Goal: Task Accomplishment & Management: Manage account settings

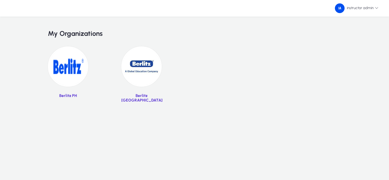
click at [65, 76] on img at bounding box center [68, 66] width 40 height 40
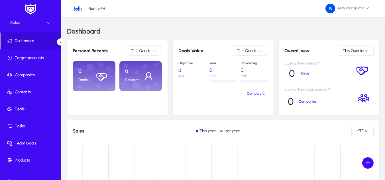
click at [37, 25] on div "Sales" at bounding box center [28, 22] width 36 height 7
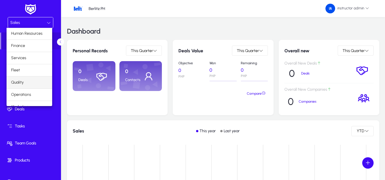
scroll to position [19, 0]
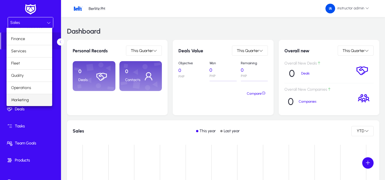
click at [23, 100] on span "Marketing" at bounding box center [20, 100] width 18 height 7
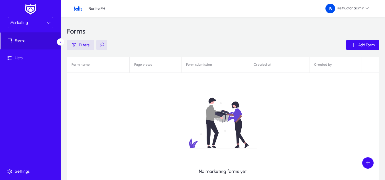
click at [43, 22] on div "Marketing" at bounding box center [28, 22] width 36 height 7
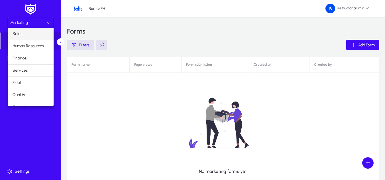
click at [21, 37] on mat-option "Sales" at bounding box center [31, 34] width 46 height 12
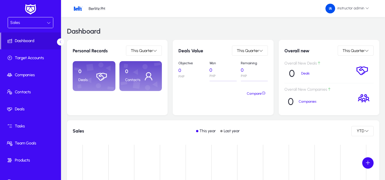
click at [48, 24] on icon at bounding box center [49, 23] width 4 height 4
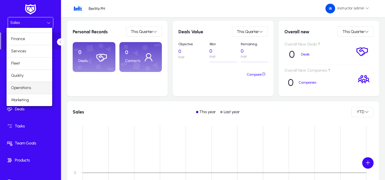
scroll to position [29, 0]
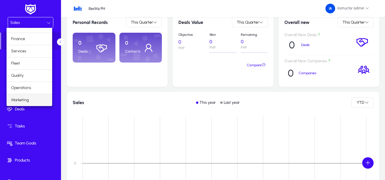
click at [27, 98] on span "Marketing" at bounding box center [20, 100] width 18 height 7
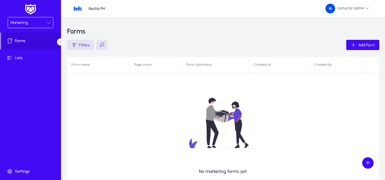
click at [42, 21] on div "Marketing" at bounding box center [28, 22] width 36 height 7
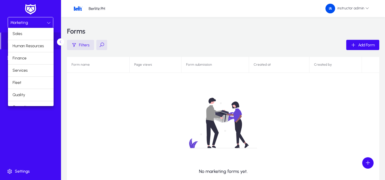
scroll to position [19, 0]
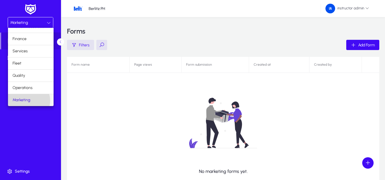
click at [27, 101] on span "Marketing" at bounding box center [22, 100] width 18 height 7
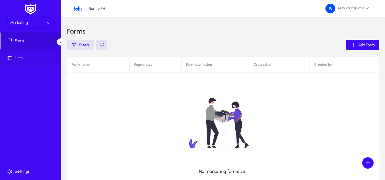
click at [34, 53] on span at bounding box center [31, 58] width 61 height 14
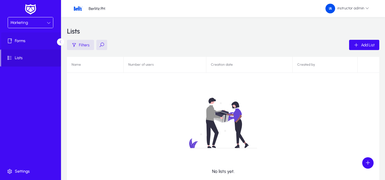
click at [31, 43] on span "Forms" at bounding box center [31, 41] width 61 height 6
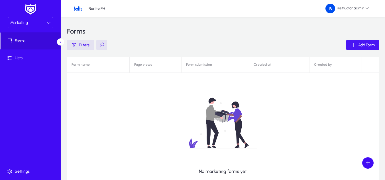
click at [353, 44] on icon "button" at bounding box center [353, 44] width 5 height 5
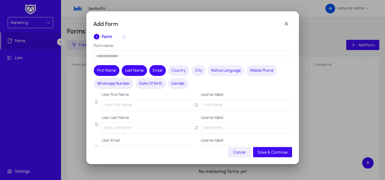
click at [142, 57] on input "text" at bounding box center [193, 55] width 198 height 11
type input "**********"
click at [187, 72] on button "Country" at bounding box center [178, 70] width 21 height 11
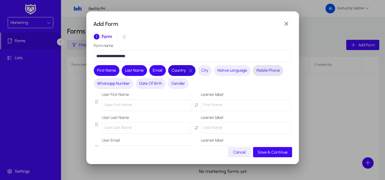
click at [264, 70] on span "Mobile Phone" at bounding box center [268, 71] width 24 height 6
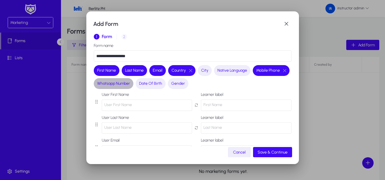
click at [130, 84] on span "Whatsapp Number" at bounding box center [113, 84] width 33 height 6
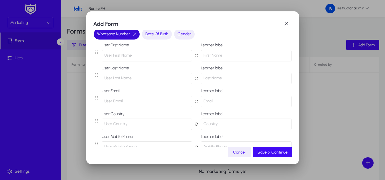
scroll to position [57, 0]
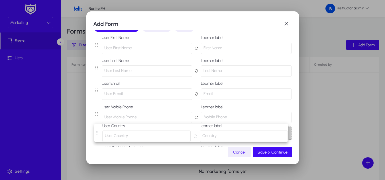
drag, startPoint x: 99, startPoint y: 114, endPoint x: 100, endPoint y: 134, distance: 20.0
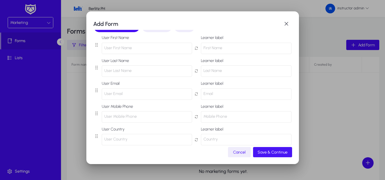
click at [275, 151] on span "Save & Continue" at bounding box center [273, 152] width 30 height 5
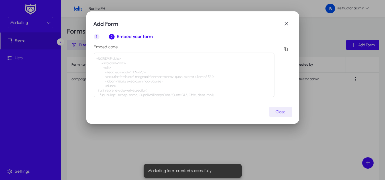
click at [97, 35] on span "1" at bounding box center [97, 37] width 6 height 6
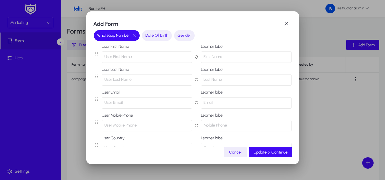
scroll to position [57, 0]
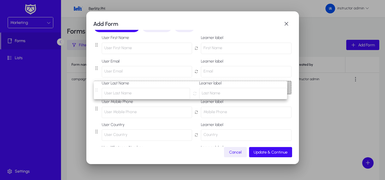
drag, startPoint x: 96, startPoint y: 69, endPoint x: 96, endPoint y: 91, distance: 22.5
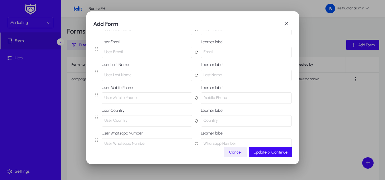
scroll to position [86, 0]
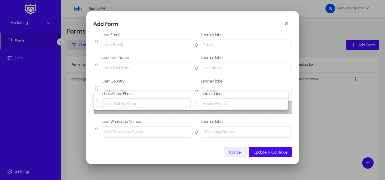
drag, startPoint x: 97, startPoint y: 87, endPoint x: 98, endPoint y: 105, distance: 18.8
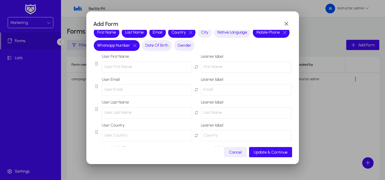
scroll to position [31, 0]
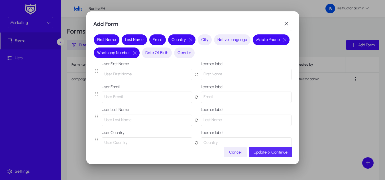
click at [274, 153] on span "Update & Continue" at bounding box center [271, 152] width 34 height 5
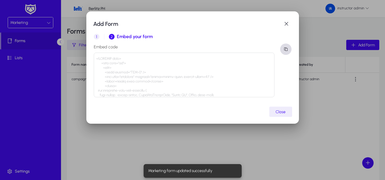
click at [289, 51] on span "button" at bounding box center [285, 49] width 11 height 11
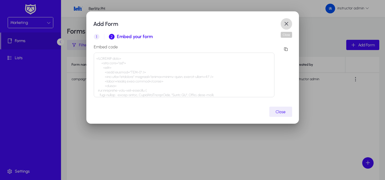
click at [289, 25] on span "button" at bounding box center [286, 23] width 11 height 11
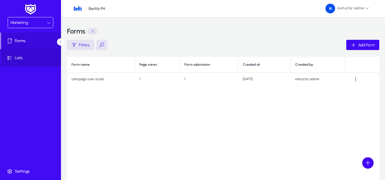
click at [27, 58] on span "Lists" at bounding box center [31, 58] width 61 height 6
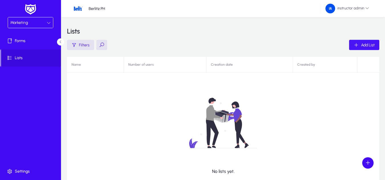
click at [372, 44] on span "Add List" at bounding box center [368, 45] width 14 height 5
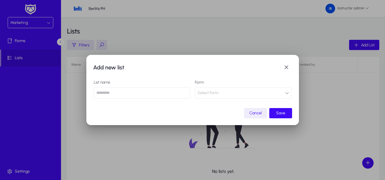
click at [156, 92] on input "text" at bounding box center [142, 93] width 97 height 11
type input "**********"
click at [223, 92] on button "Select form" at bounding box center [243, 93] width 97 height 11
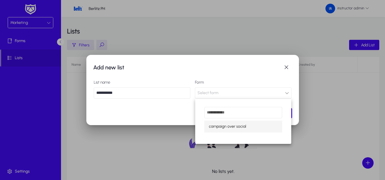
click at [228, 127] on span "campaign over social" at bounding box center [227, 126] width 37 height 7
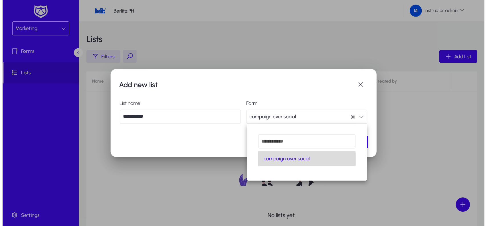
scroll to position [0, 0]
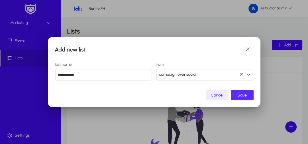
click at [245, 95] on span "Save" at bounding box center [242, 95] width 9 height 5
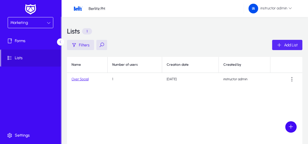
click at [81, 78] on link "Over Social" at bounding box center [80, 79] width 17 height 4
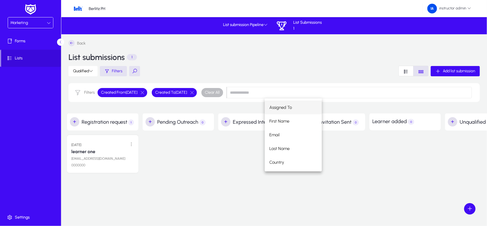
click at [307, 180] on div "Back List submissions 1 Qualified Filters Add list submission Filters Created F…" at bounding box center [293, 115] width 453 height 150
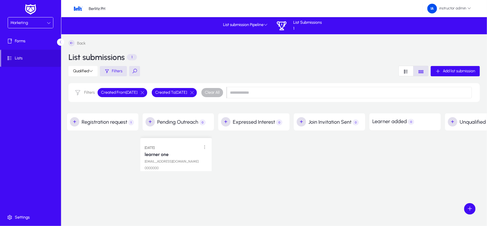
drag, startPoint x: 100, startPoint y: 139, endPoint x: 173, endPoint y: 137, distance: 73.3
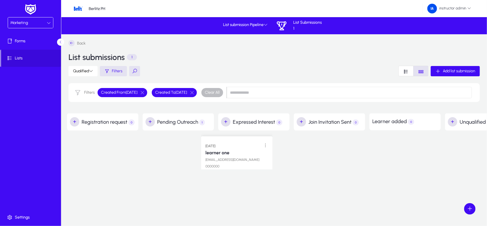
drag, startPoint x: 180, startPoint y: 140, endPoint x: 239, endPoint y: 137, distance: 58.6
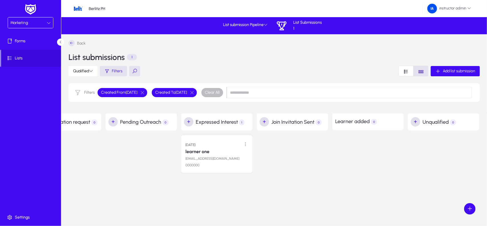
scroll to position [0, 39]
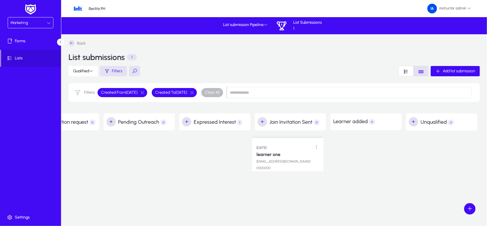
drag, startPoint x: 206, startPoint y: 137, endPoint x: 279, endPoint y: 136, distance: 73.0
click at [20, 180] on span "Settings" at bounding box center [31, 217] width 61 height 6
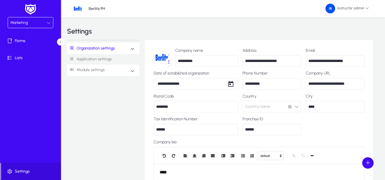
click at [95, 74] on link "Module settings" at bounding box center [86, 70] width 38 height 11
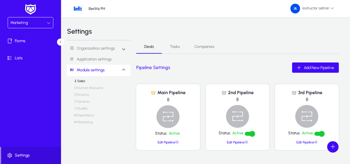
click at [90, 122] on link "Marketing" at bounding box center [83, 123] width 19 height 7
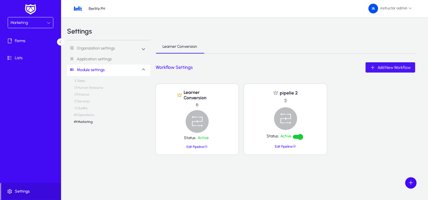
click at [389, 67] on span "Add New Workflow" at bounding box center [394, 67] width 33 height 5
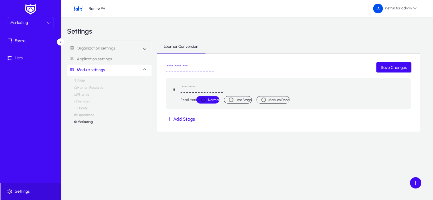
click at [202, 91] on input "text" at bounding box center [201, 88] width 42 height 9
type input "**********"
click at [189, 119] on button "Add Stage" at bounding box center [181, 119] width 31 height 8
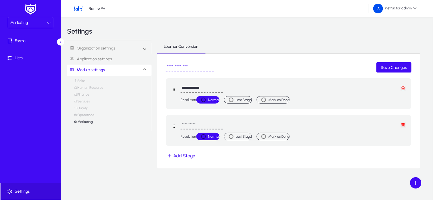
click at [194, 127] on input "text" at bounding box center [201, 125] width 42 height 9
type input "********"
click at [193, 157] on button "Add Stage" at bounding box center [181, 156] width 31 height 8
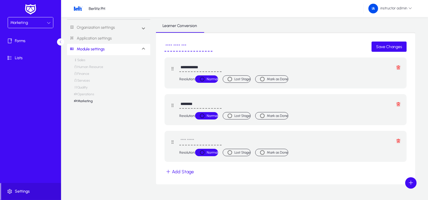
scroll to position [32, 0]
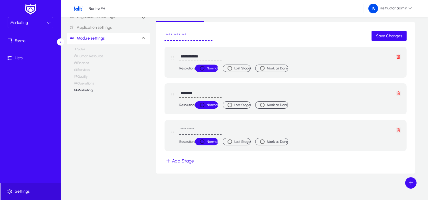
click at [196, 130] on input "text" at bounding box center [200, 130] width 42 height 9
type input "****"
click at [279, 143] on label "Mark as Done" at bounding box center [277, 142] width 21 height 6
click at [389, 34] on span "Save Changes" at bounding box center [389, 36] width 26 height 5
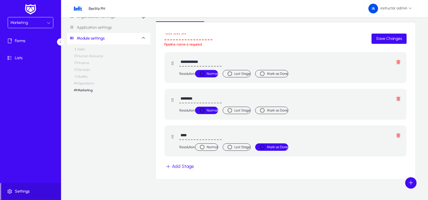
click at [178, 34] on input "text" at bounding box center [189, 35] width 48 height 9
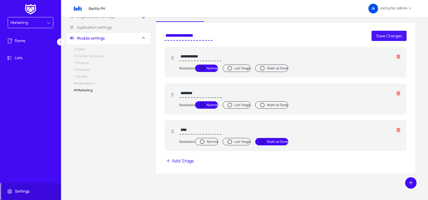
type input "**********"
click at [389, 35] on span "Save Changes" at bounding box center [389, 36] width 26 height 5
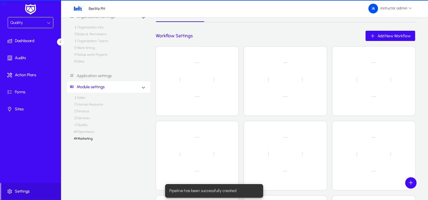
scroll to position [10, 0]
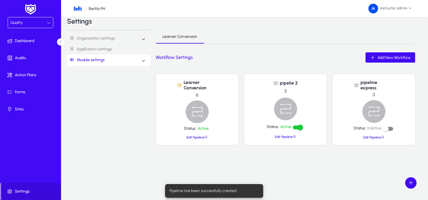
click at [374, 136] on link "Edit Pipeline" at bounding box center [373, 138] width 21 height 4
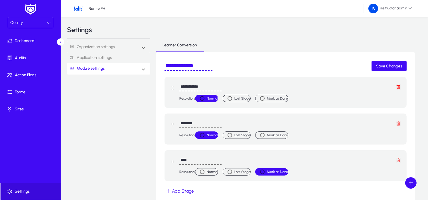
scroll to position [33, 0]
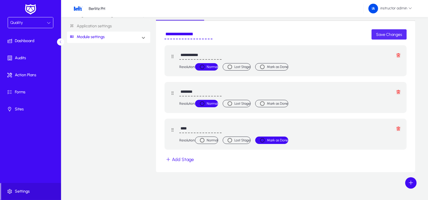
click at [382, 34] on span "Save Changes" at bounding box center [389, 34] width 26 height 5
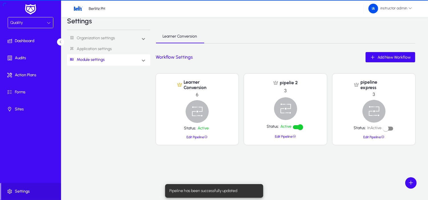
scroll to position [10, 0]
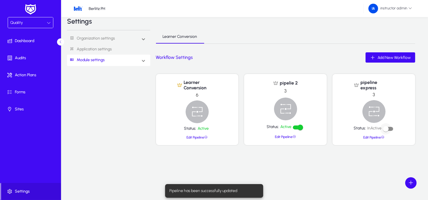
click at [388, 127] on div "button" at bounding box center [386, 129] width 6 height 6
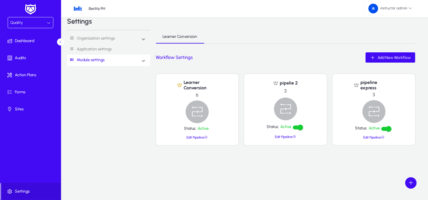
click at [15, 19] on div "Quality" at bounding box center [28, 22] width 36 height 7
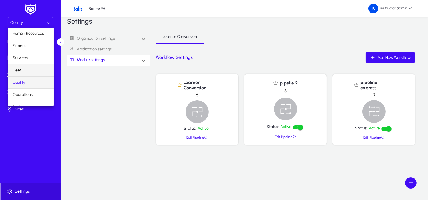
scroll to position [19, 0]
click at [32, 101] on mat-option "Marketing" at bounding box center [31, 101] width 46 height 12
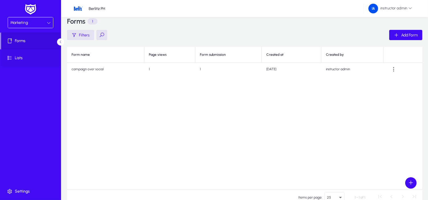
click at [22, 60] on span "Lists" at bounding box center [31, 58] width 61 height 6
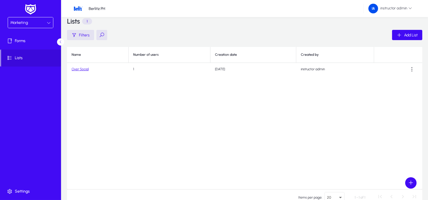
click at [82, 70] on link "Over Social" at bounding box center [80, 69] width 17 height 4
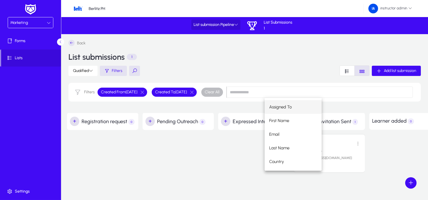
click at [220, 25] on span "List submission Pipeline" at bounding box center [216, 25] width 44 height 5
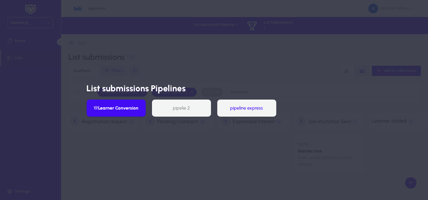
click at [246, 112] on button "pipeline express" at bounding box center [246, 108] width 59 height 17
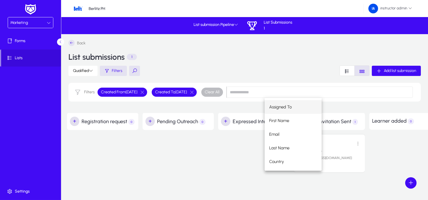
click at [220, 164] on div at bounding box center [253, 153] width 71 height 47
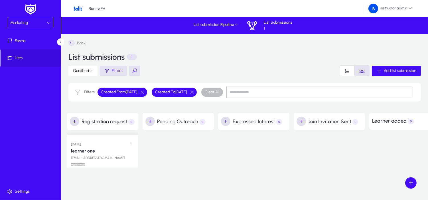
drag, startPoint x: 331, startPoint y: 149, endPoint x: 104, endPoint y: 144, distance: 227.0
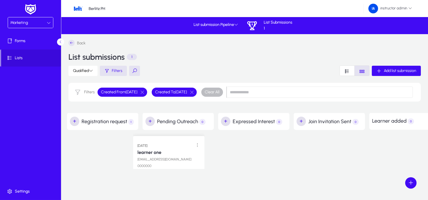
drag, startPoint x: 89, startPoint y: 156, endPoint x: 149, endPoint y: 153, distance: 60.2
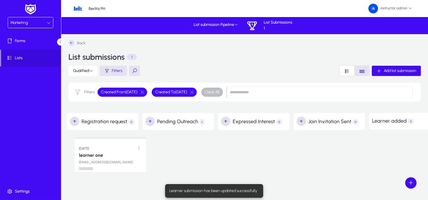
drag, startPoint x: 161, startPoint y: 153, endPoint x: 93, endPoint y: 153, distance: 67.9
click at [223, 24] on span "List submission Pipeline" at bounding box center [216, 25] width 44 height 5
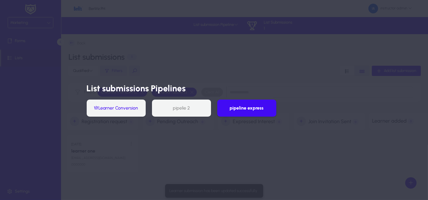
click at [125, 105] on button "Learner Conversion" at bounding box center [116, 108] width 59 height 17
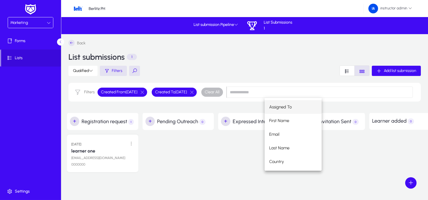
click at [240, 148] on div at bounding box center [253, 153] width 71 height 47
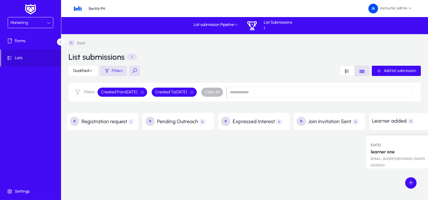
drag, startPoint x: 109, startPoint y: 151, endPoint x: 409, endPoint y: 147, distance: 299.4
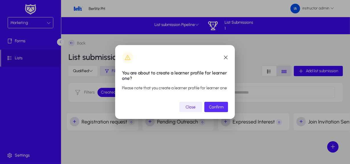
click at [215, 109] on span "submit" at bounding box center [216, 107] width 24 height 14
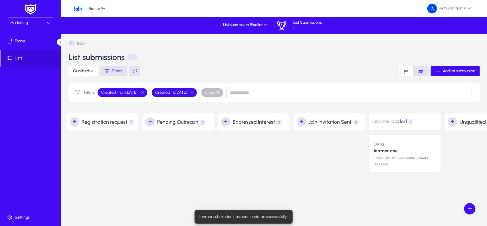
click at [19, 27] on div "Marketing" at bounding box center [30, 22] width 45 height 11
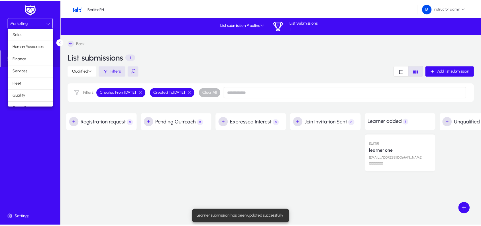
scroll to position [20, 0]
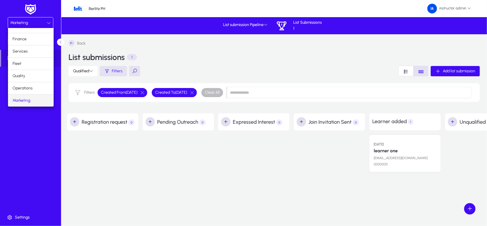
click at [32, 139] on div at bounding box center [243, 113] width 487 height 226
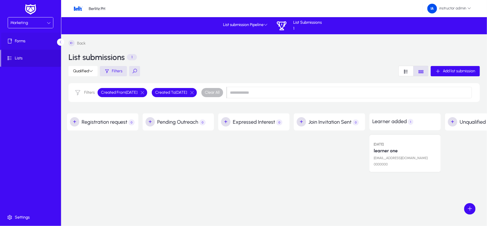
click at [34, 42] on span "Forms" at bounding box center [31, 41] width 61 height 6
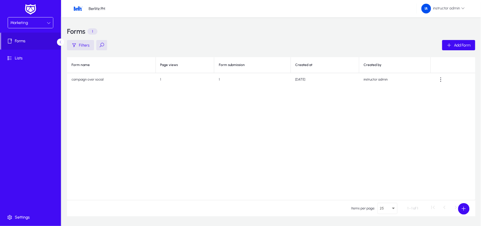
click at [36, 19] on div "Marketing" at bounding box center [28, 22] width 36 height 7
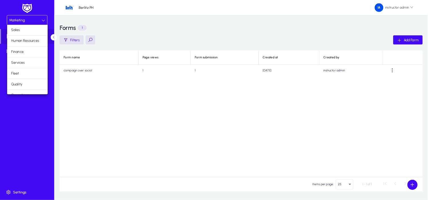
scroll to position [20, 0]
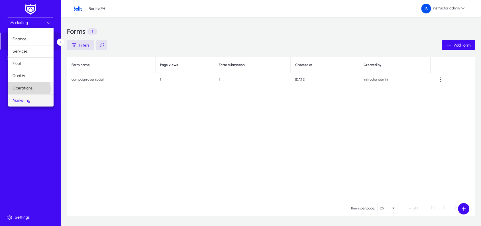
click at [29, 89] on span "Operations" at bounding box center [23, 88] width 20 height 7
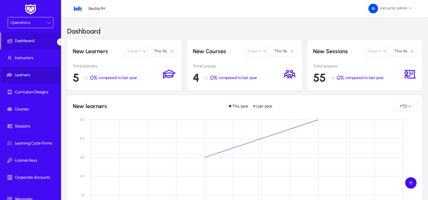
click at [27, 76] on span "Learners" at bounding box center [31, 75] width 61 height 6
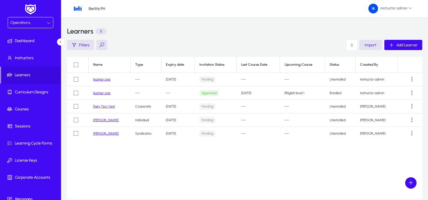
click at [32, 22] on div "Operations" at bounding box center [28, 22] width 36 height 7
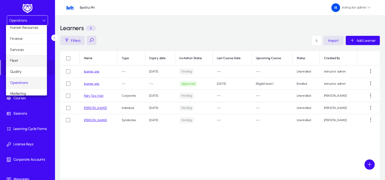
scroll to position [19, 0]
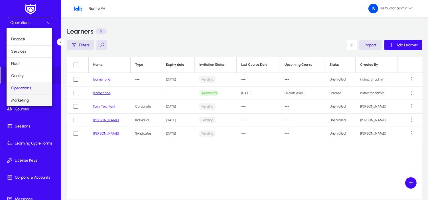
click at [27, 98] on span "Marketing" at bounding box center [20, 100] width 18 height 7
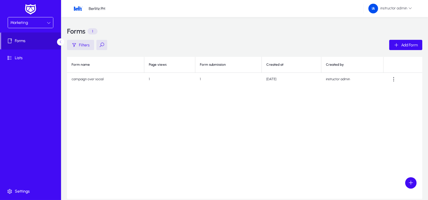
click at [24, 43] on span "Forms" at bounding box center [31, 41] width 60 height 6
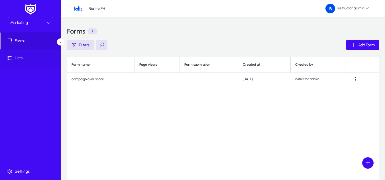
click at [25, 59] on span "Lists" at bounding box center [31, 58] width 61 height 6
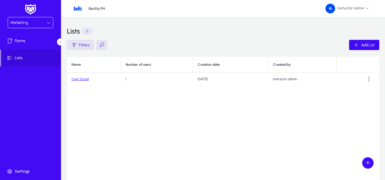
click at [77, 81] on link "Over Social" at bounding box center [80, 79] width 17 height 4
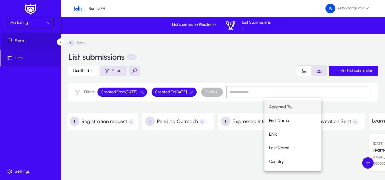
click at [24, 44] on span at bounding box center [31, 41] width 61 height 14
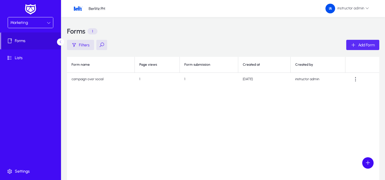
click at [362, 42] on span "button" at bounding box center [362, 45] width 33 height 14
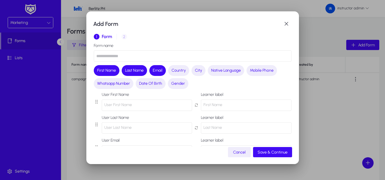
click at [240, 56] on input "text" at bounding box center [193, 55] width 198 height 11
click at [287, 22] on span "button" at bounding box center [286, 23] width 11 height 11
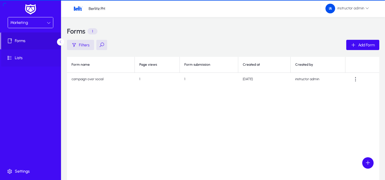
click at [22, 54] on span at bounding box center [31, 58] width 61 height 14
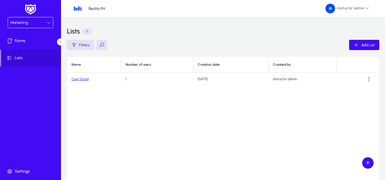
click at [81, 79] on link "Over Social" at bounding box center [80, 79] width 17 height 4
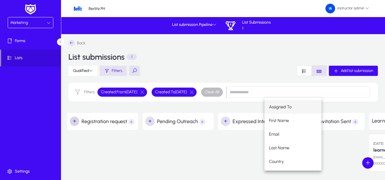
click at [71, 119] on span "button" at bounding box center [74, 121] width 11 height 11
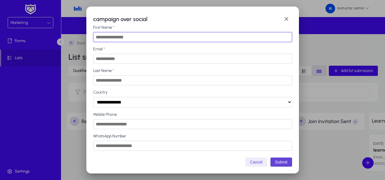
click at [176, 37] on input "First Name" at bounding box center [192, 37] width 199 height 10
type input "*"
type input "*******"
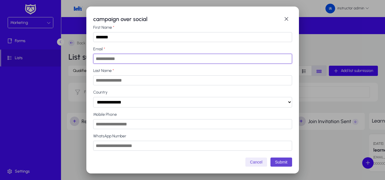
click at [146, 62] on input "Email" at bounding box center [192, 59] width 199 height 10
type input "***"
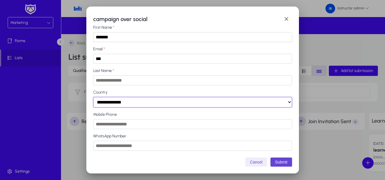
click at [151, 103] on select "**********" at bounding box center [192, 102] width 199 height 11
select select "*******"
click at [93, 97] on select "**********" at bounding box center [192, 102] width 199 height 11
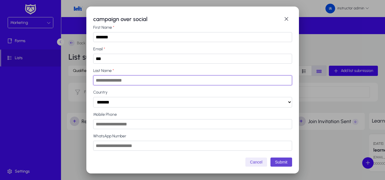
click at [135, 83] on input "Last Name" at bounding box center [192, 81] width 199 height 10
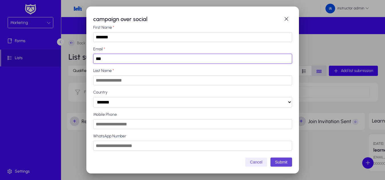
click at [113, 56] on input "***" at bounding box center [192, 59] width 199 height 10
type input "*********"
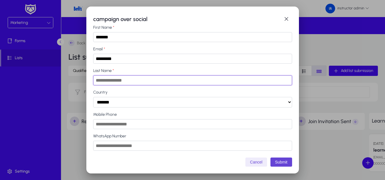
click at [149, 81] on input "Last Name" at bounding box center [192, 81] width 199 height 10
type input "***"
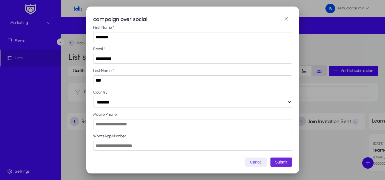
click at [279, 162] on button "Submit" at bounding box center [282, 162] width 22 height 9
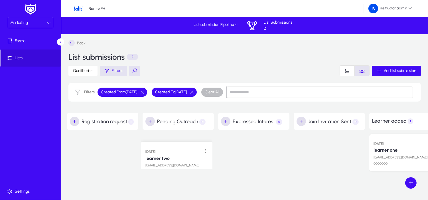
drag, startPoint x: 106, startPoint y: 141, endPoint x: 180, endPoint y: 144, distance: 74.2
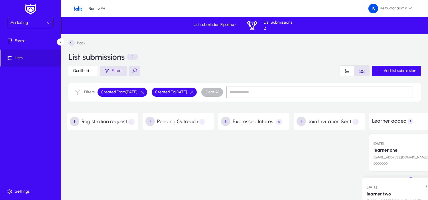
drag, startPoint x: 180, startPoint y: 144, endPoint x: 400, endPoint y: 182, distance: 223.2
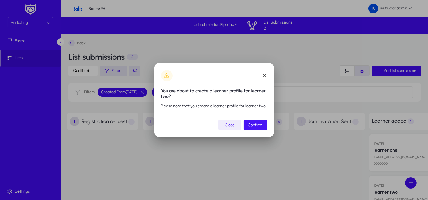
click at [263, 129] on span "submit" at bounding box center [255, 125] width 24 height 14
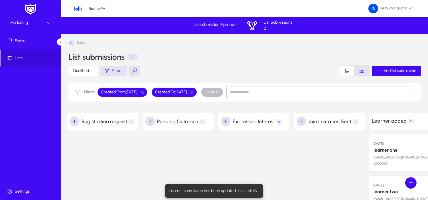
click at [47, 21] on icon at bounding box center [49, 23] width 4 height 4
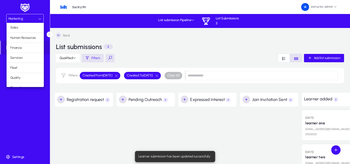
scroll to position [19, 0]
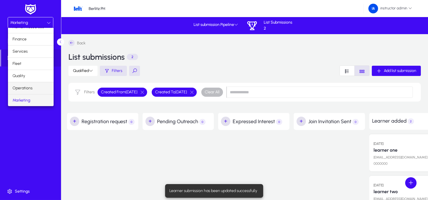
click at [27, 88] on span "Operations" at bounding box center [23, 88] width 20 height 7
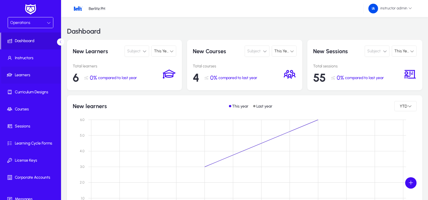
click at [37, 76] on span "Learners" at bounding box center [31, 75] width 61 height 6
click at [24, 78] on span "Learners" at bounding box center [31, 75] width 61 height 6
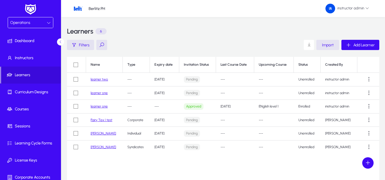
click at [329, 45] on span "Import" at bounding box center [328, 45] width 12 height 5
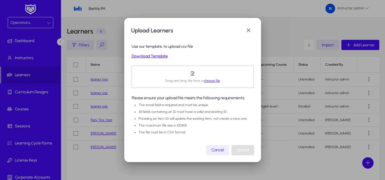
click at [149, 57] on link "Download Template" at bounding box center [193, 56] width 122 height 5
click at [312, 31] on div at bounding box center [192, 90] width 385 height 180
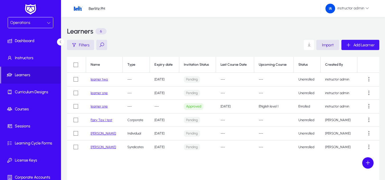
click at [360, 46] on span "Add Learner" at bounding box center [364, 45] width 21 height 5
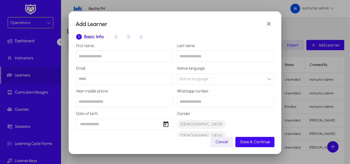
click at [265, 76] on button "Native language" at bounding box center [225, 78] width 97 height 11
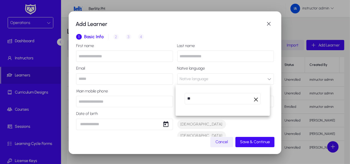
type input "*"
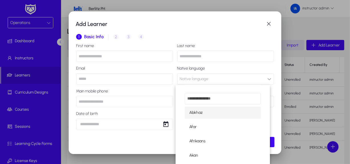
click at [148, 132] on div at bounding box center [175, 82] width 350 height 164
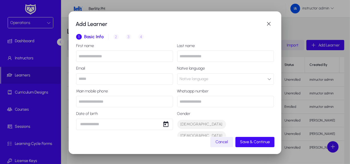
click at [96, 55] on input "text" at bounding box center [124, 55] width 97 height 11
type input "******"
click at [205, 56] on input "text" at bounding box center [225, 55] width 97 height 11
type input "*****"
click at [138, 80] on input "email" at bounding box center [124, 78] width 97 height 11
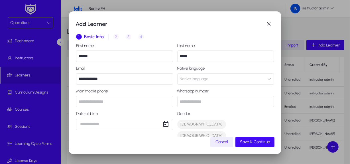
type input "**********"
click at [215, 80] on button "Native language" at bounding box center [225, 78] width 97 height 11
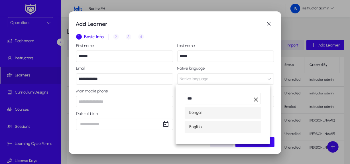
type input "***"
click at [201, 128] on span "English" at bounding box center [195, 126] width 13 height 7
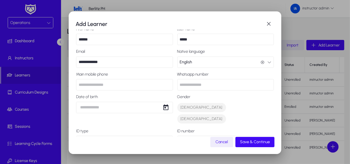
scroll to position [26, 0]
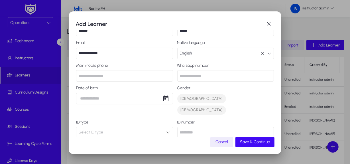
click at [123, 79] on input "text" at bounding box center [124, 75] width 97 height 11
type input "*********"
click at [202, 74] on input "text" at bounding box center [225, 75] width 97 height 11
type input "********"
click at [165, 99] on span "Open calendar" at bounding box center [165, 98] width 11 height 11
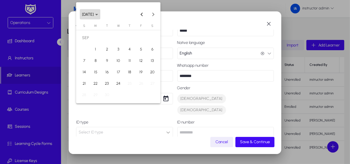
click at [98, 12] on span "[DATE]" at bounding box center [90, 14] width 16 height 5
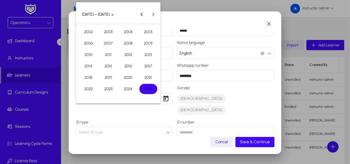
click at [93, 36] on span "2002" at bounding box center [89, 32] width 18 height 10
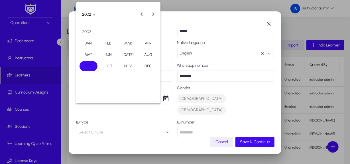
click at [86, 66] on span "SEP" at bounding box center [89, 66] width 18 height 10
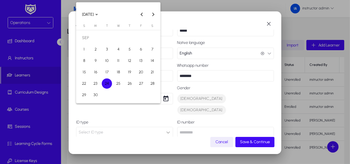
click at [106, 83] on span "24" at bounding box center [107, 83] width 10 height 10
type input "**********"
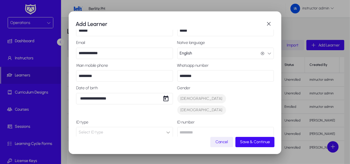
click at [106, 83] on div "**********" at bounding box center [175, 134] width 198 height 233
click at [147, 87] on label "Date of birth" at bounding box center [124, 88] width 97 height 5
click at [181, 97] on span "[DEMOGRAPHIC_DATA]" at bounding box center [202, 99] width 42 height 6
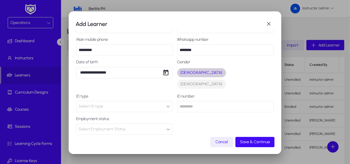
scroll to position [78, 0]
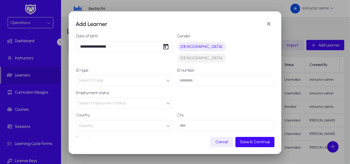
click at [167, 124] on icon "button" at bounding box center [169, 126] width 4 height 4
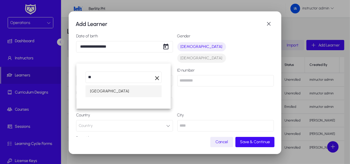
type input "**"
click at [107, 92] on span "Philippines" at bounding box center [109, 91] width 39 height 7
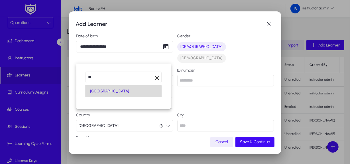
scroll to position [0, 0]
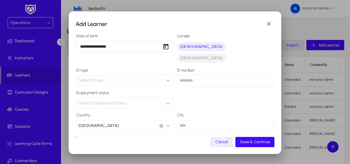
click at [104, 101] on span "Select Employment Status" at bounding box center [102, 103] width 47 height 5
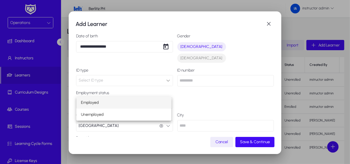
click at [102, 99] on mat-option "Employed" at bounding box center [123, 103] width 95 height 12
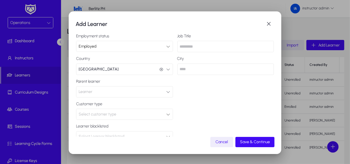
scroll to position [137, 0]
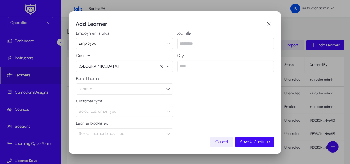
click at [119, 83] on button "Learner" at bounding box center [124, 88] width 97 height 11
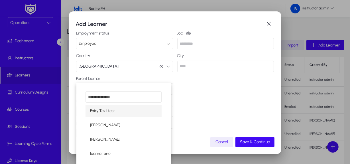
click at [111, 111] on span "Fairy Tex I test" at bounding box center [102, 110] width 25 height 7
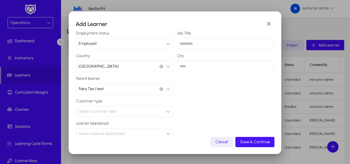
click at [251, 142] on span "Save & Continue" at bounding box center [255, 141] width 30 height 5
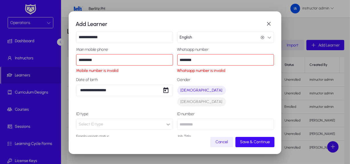
scroll to position [41, 0]
click at [113, 59] on input "*********" at bounding box center [124, 59] width 97 height 11
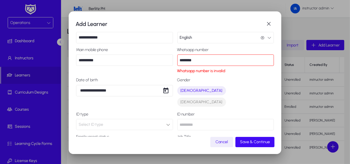
type input "**********"
click at [216, 62] on input "********" at bounding box center [225, 59] width 97 height 11
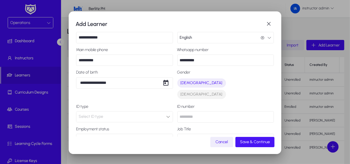
type input "**********"
click at [256, 145] on span "button" at bounding box center [255, 142] width 39 height 14
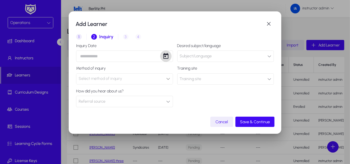
click at [168, 57] on span "Open calendar" at bounding box center [165, 55] width 11 height 11
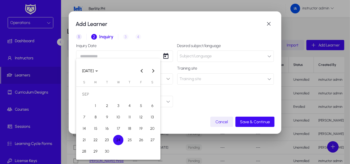
click at [117, 139] on span "24" at bounding box center [118, 140] width 10 height 10
type input "**********"
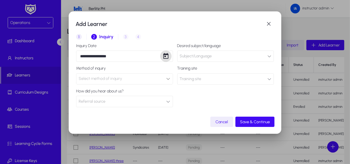
click at [212, 57] on span "Subject/Language" at bounding box center [196, 55] width 32 height 11
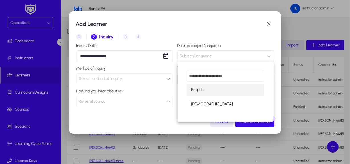
click at [204, 91] on mat-option "English" at bounding box center [226, 90] width 78 height 12
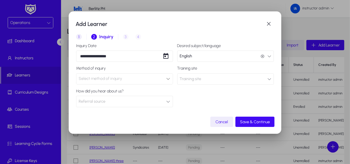
click at [130, 80] on div "Select method of inquiry" at bounding box center [123, 78] width 88 height 7
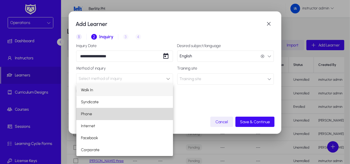
click at [114, 115] on mat-option "Phone" at bounding box center [124, 114] width 97 height 12
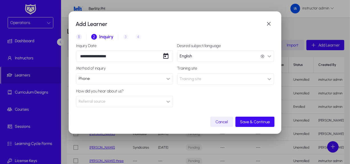
click at [168, 79] on icon at bounding box center [169, 79] width 4 height 4
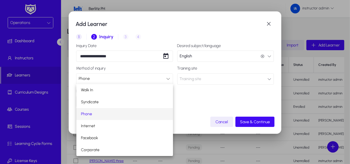
click at [168, 79] on div at bounding box center [175, 82] width 350 height 164
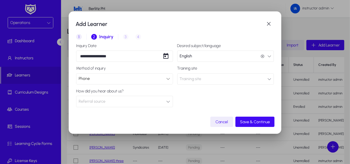
click at [260, 78] on button "Training site" at bounding box center [225, 78] width 97 height 11
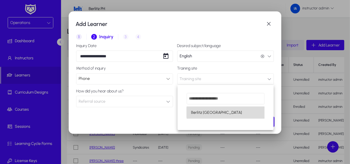
click at [226, 112] on mat-option "Berlitz [GEOGRAPHIC_DATA]" at bounding box center [226, 113] width 78 height 12
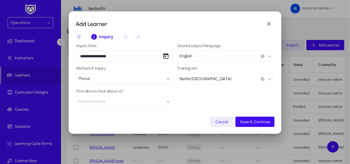
click at [122, 74] on div "Phone" at bounding box center [124, 79] width 96 height 11
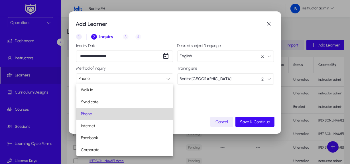
click at [147, 113] on mat-option "Phone" at bounding box center [124, 114] width 97 height 12
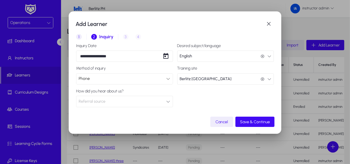
click at [208, 77] on button "Berlitz Manila Berlitz Manila" at bounding box center [225, 78] width 97 height 11
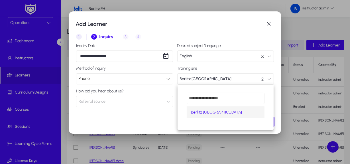
click at [208, 77] on div at bounding box center [175, 82] width 350 height 164
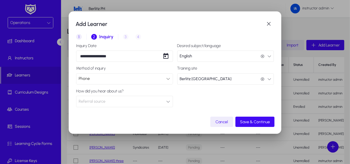
click at [133, 102] on button "Referral source" at bounding box center [124, 101] width 97 height 11
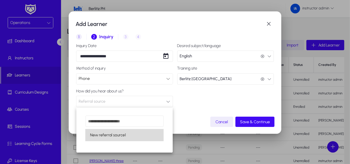
click at [123, 136] on span "New referral source1" at bounding box center [108, 135] width 36 height 7
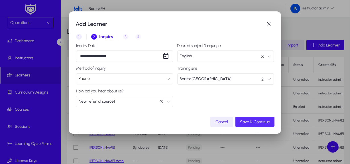
click at [250, 120] on span "Save & Continue" at bounding box center [255, 121] width 30 height 5
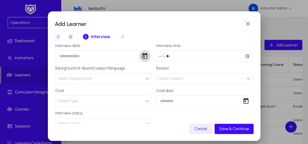
click at [145, 55] on span "Open calendar" at bounding box center [144, 55] width 11 height 11
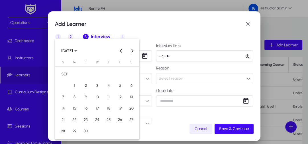
click at [105, 121] on span "25" at bounding box center [109, 120] width 10 height 10
type input "**********"
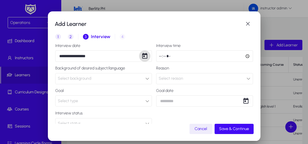
click at [244, 56] on input "time" at bounding box center [204, 55] width 97 height 11
type input "*****"
click at [214, 67] on label "Reason" at bounding box center [204, 68] width 97 height 5
click at [100, 80] on div "Select background" at bounding box center [102, 78] width 88 height 7
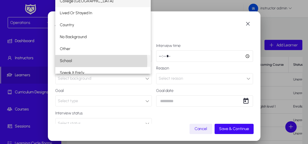
click at [81, 62] on mat-option "School" at bounding box center [102, 61] width 95 height 12
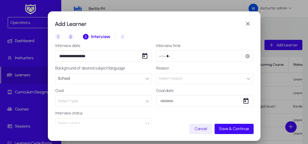
click at [96, 79] on div "School" at bounding box center [102, 78] width 88 height 7
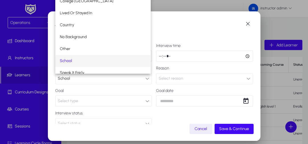
click at [96, 79] on div at bounding box center [154, 72] width 308 height 144
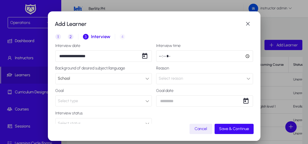
click at [189, 79] on div "Select reason" at bounding box center [203, 78] width 88 height 7
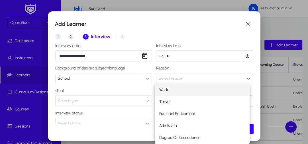
click at [187, 86] on mat-option "Work" at bounding box center [202, 90] width 95 height 12
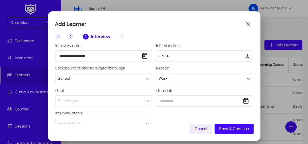
click at [189, 79] on div "Work" at bounding box center [203, 78] width 88 height 7
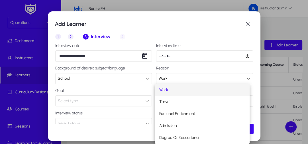
click at [195, 89] on mat-option "Work" at bounding box center [202, 90] width 95 height 12
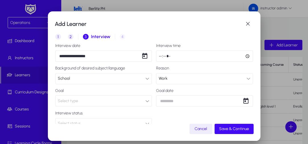
click at [136, 98] on div "Select type" at bounding box center [102, 101] width 88 height 7
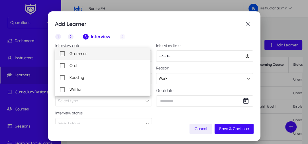
click at [64, 53] on mat-pseudo-checkbox at bounding box center [62, 53] width 5 height 5
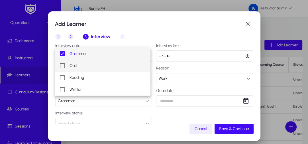
click at [63, 63] on mat-pseudo-checkbox at bounding box center [62, 65] width 5 height 5
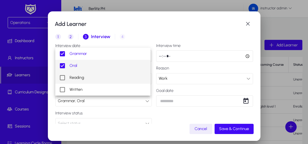
click at [61, 78] on mat-pseudo-checkbox at bounding box center [62, 77] width 5 height 5
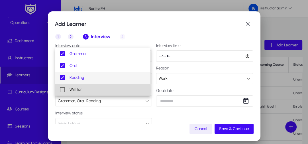
click at [62, 90] on mat-pseudo-checkbox at bounding box center [62, 89] width 5 height 5
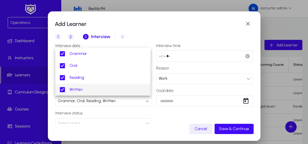
click at [138, 101] on div at bounding box center [154, 72] width 308 height 144
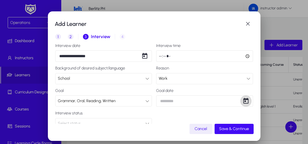
click at [243, 100] on span "Open calendar" at bounding box center [245, 101] width 11 height 11
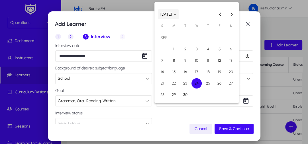
click at [176, 16] on span "[DATE]" at bounding box center [169, 14] width 16 height 5
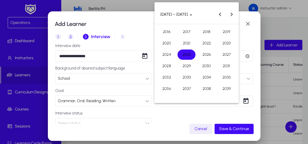
click at [200, 54] on span "2026" at bounding box center [207, 55] width 18 height 10
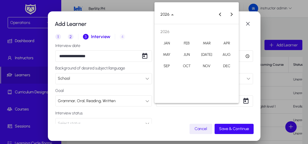
click at [171, 39] on span "JAN" at bounding box center [167, 43] width 18 height 10
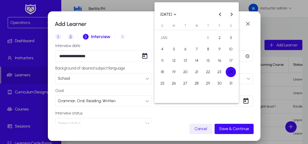
click at [222, 119] on div at bounding box center [154, 72] width 308 height 144
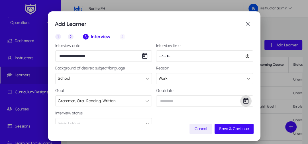
click at [241, 99] on span "Open calendar" at bounding box center [245, 101] width 11 height 11
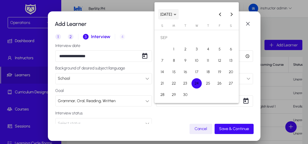
click at [179, 11] on span "Choose month and year" at bounding box center [168, 14] width 21 height 14
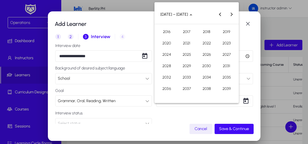
click at [205, 55] on span "2026" at bounding box center [207, 55] width 18 height 10
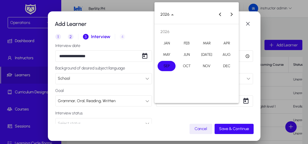
click at [165, 64] on span "SEP" at bounding box center [167, 66] width 18 height 10
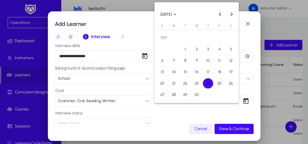
click at [163, 61] on span "6" at bounding box center [162, 61] width 10 height 10
type input "**********"
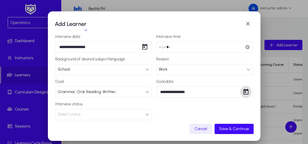
scroll to position [14, 0]
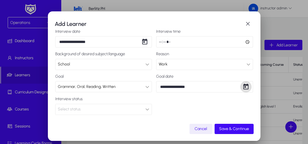
click at [139, 110] on div "Select status" at bounding box center [102, 109] width 88 height 7
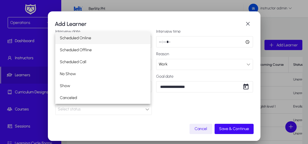
click at [132, 36] on mat-option "Scheduled Online" at bounding box center [102, 38] width 95 height 12
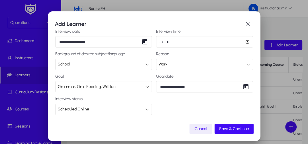
click at [142, 106] on div "Scheduled Online" at bounding box center [102, 109] width 88 height 7
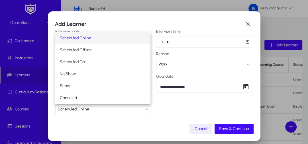
click at [170, 104] on div at bounding box center [154, 72] width 308 height 144
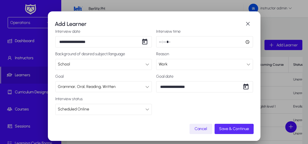
click at [227, 131] on span "Save & Continue" at bounding box center [234, 129] width 30 height 5
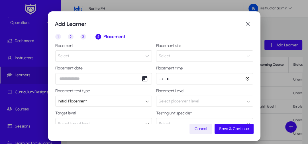
click at [115, 52] on button "Select" at bounding box center [103, 55] width 97 height 11
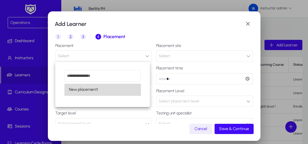
click at [124, 91] on mat-option "New placement1" at bounding box center [102, 90] width 76 height 12
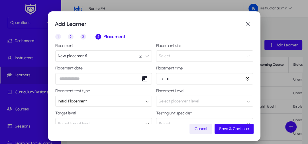
click at [245, 58] on button "Select" at bounding box center [204, 55] width 97 height 11
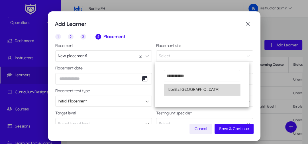
click at [213, 88] on mat-option "Berlitz [GEOGRAPHIC_DATA]" at bounding box center [202, 90] width 76 height 12
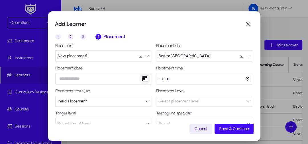
click at [144, 78] on span "Open calendar" at bounding box center [144, 78] width 11 height 11
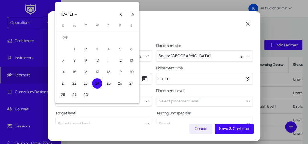
click at [99, 82] on span "24" at bounding box center [97, 83] width 10 height 10
type input "**********"
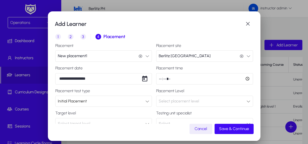
click at [158, 79] on input "time" at bounding box center [204, 78] width 97 height 11
click at [246, 79] on input "time" at bounding box center [204, 78] width 97 height 11
type input "*****"
click at [238, 80] on input "*****" at bounding box center [204, 78] width 97 height 11
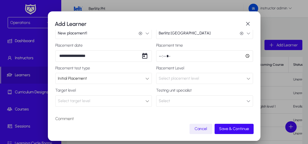
click at [126, 80] on div "Initial Placement" at bounding box center [102, 78] width 88 height 7
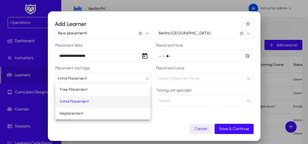
click at [103, 101] on mat-option "Initial Placement" at bounding box center [102, 102] width 95 height 12
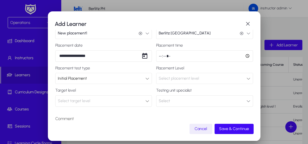
click at [125, 84] on div "Initial Placement" at bounding box center [104, 78] width 96 height 11
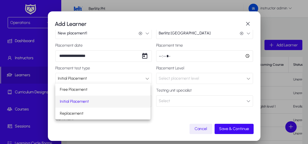
click at [141, 77] on div at bounding box center [154, 72] width 308 height 144
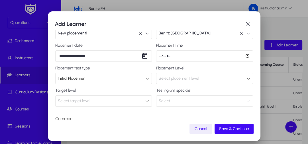
click at [234, 78] on div "Select placement level" at bounding box center [203, 78] width 88 height 7
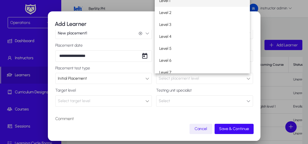
click at [229, 1] on mat-option "Level 1" at bounding box center [202, 1] width 95 height 12
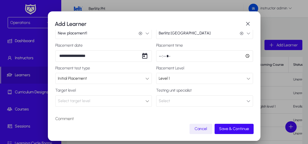
click at [145, 103] on icon at bounding box center [147, 101] width 4 height 4
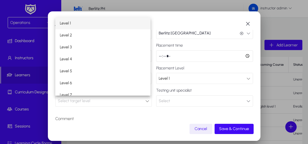
click at [96, 27] on mat-option "Level 1" at bounding box center [102, 23] width 95 height 12
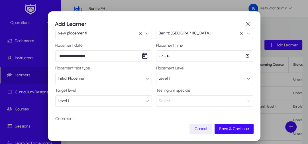
click at [198, 98] on button "Select" at bounding box center [204, 101] width 97 height 11
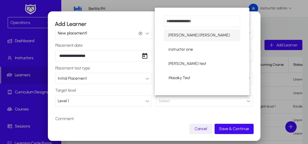
click at [106, 103] on div at bounding box center [154, 72] width 308 height 144
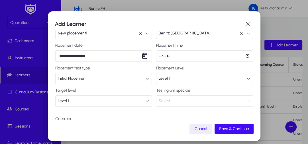
click at [106, 103] on div "Level 1" at bounding box center [102, 101] width 88 height 7
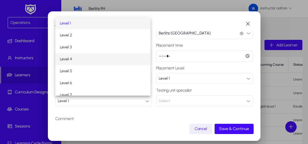
click at [98, 62] on mat-option "Level 4" at bounding box center [102, 59] width 95 height 12
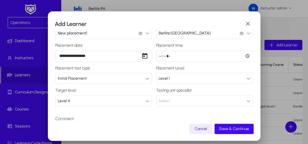
click at [225, 100] on button "Select" at bounding box center [204, 101] width 97 height 11
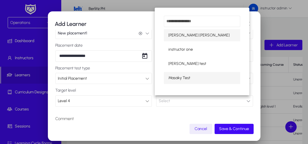
click at [173, 81] on span "Masaky Test" at bounding box center [180, 78] width 22 height 7
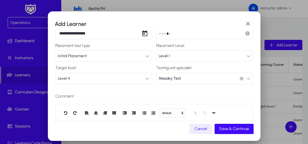
scroll to position [46, 0]
click at [65, 93] on p "Comment" at bounding box center [154, 96] width 198 height 7
click at [65, 97] on p "Comment" at bounding box center [154, 96] width 198 height 7
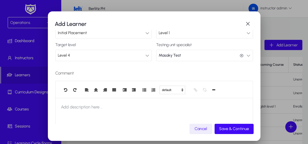
scroll to position [86, 0]
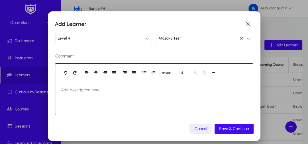
click at [83, 99] on div at bounding box center [154, 98] width 198 height 34
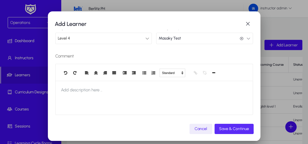
click at [230, 128] on span "Save & Continue" at bounding box center [234, 129] width 30 height 5
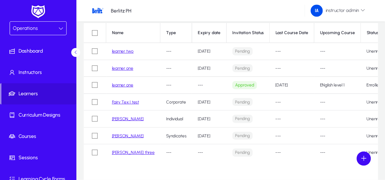
scroll to position [46, 0]
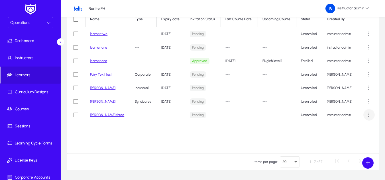
click at [372, 114] on span at bounding box center [369, 114] width 11 height 11
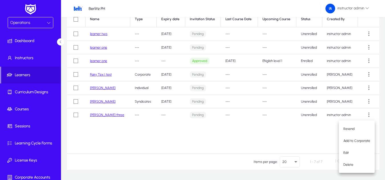
click at [231, 131] on div at bounding box center [192, 90] width 385 height 180
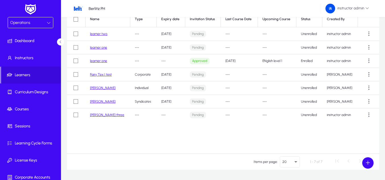
scroll to position [17, 0]
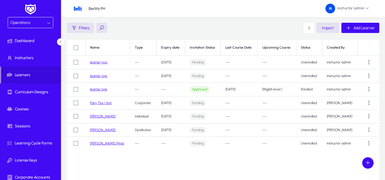
click at [19, 19] on div "Operations" at bounding box center [28, 22] width 36 height 7
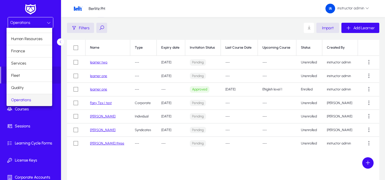
scroll to position [19, 0]
click at [31, 101] on mat-option "Marketing" at bounding box center [30, 100] width 46 height 12
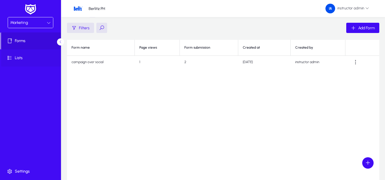
click at [30, 61] on span at bounding box center [31, 58] width 61 height 14
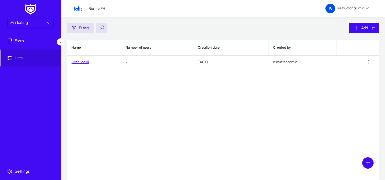
click at [86, 61] on link "Over Social" at bounding box center [80, 62] width 17 height 4
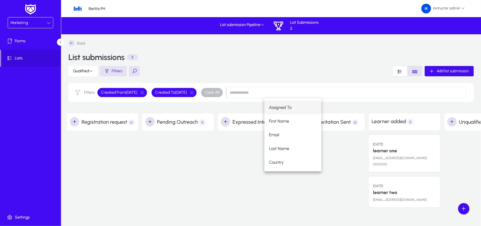
click at [196, 180] on div at bounding box center [178, 170] width 71 height 81
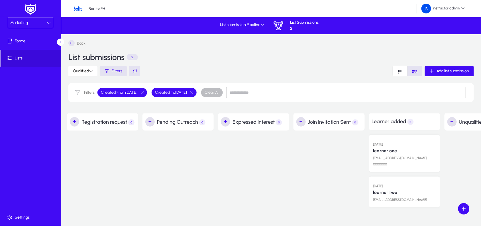
click at [383, 152] on link "learner one" at bounding box center [386, 150] width 24 height 5
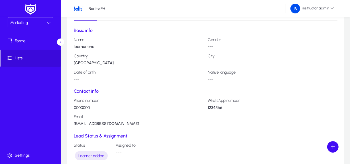
scroll to position [114, 0]
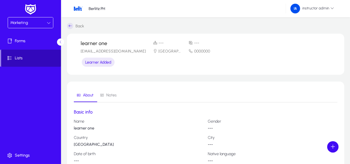
click at [29, 58] on span "Lists" at bounding box center [31, 58] width 60 height 6
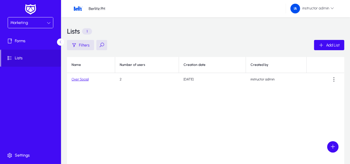
click at [77, 80] on link "Over Social" at bounding box center [80, 79] width 17 height 4
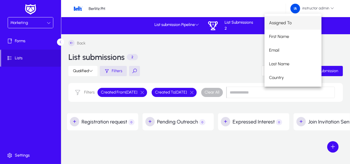
click at [229, 109] on div "Back List submissions 2 Qualified Filters Add list submission Filters Created F…" at bounding box center [205, 73] width 289 height 79
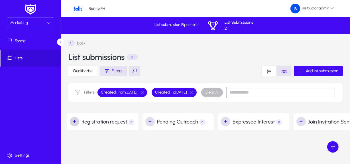
click at [77, 120] on span "button" at bounding box center [74, 121] width 11 height 11
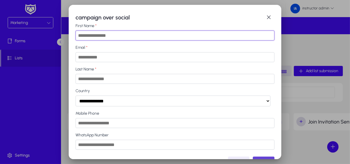
click at [131, 35] on input "First Name" at bounding box center [175, 36] width 199 height 10
type input "*****"
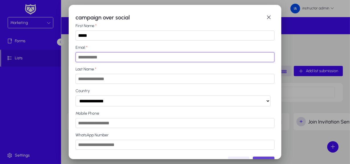
click at [94, 60] on input "Email" at bounding box center [175, 57] width 199 height 10
type input "*******"
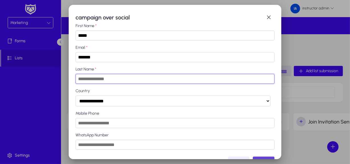
click at [104, 82] on input "Last Name" at bounding box center [175, 79] width 199 height 10
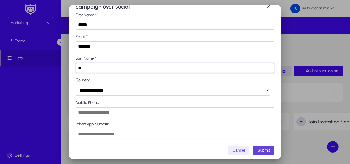
scroll to position [17, 0]
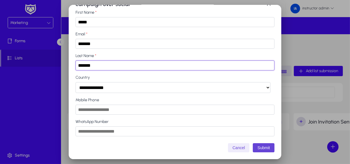
type input "*******"
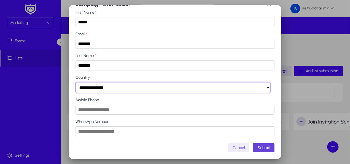
click at [129, 90] on select "**********" at bounding box center [173, 87] width 195 height 11
click at [105, 89] on select "**********" at bounding box center [173, 87] width 195 height 11
select select "*****"
click at [76, 82] on select "**********" at bounding box center [173, 87] width 195 height 11
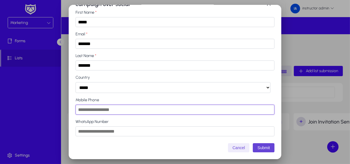
click at [103, 105] on input "Mobile Phone" at bounding box center [175, 110] width 199 height 10
type input "**********"
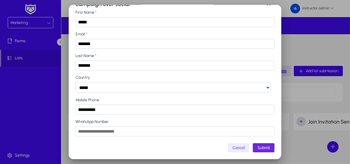
click at [261, 147] on button "Submit" at bounding box center [264, 147] width 22 height 9
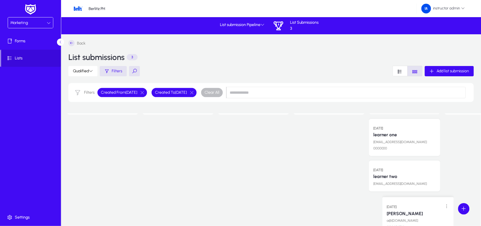
scroll to position [21, 0]
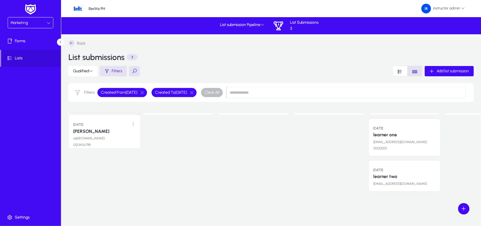
drag, startPoint x: 101, startPoint y: 152, endPoint x: 103, endPoint y: 127, distance: 24.6
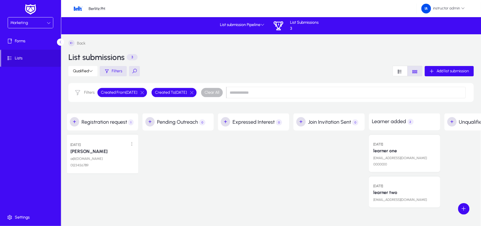
click at [118, 152] on div "[PERSON_NAME]" at bounding box center [102, 150] width 64 height 7
click at [82, 150] on link "[PERSON_NAME]" at bounding box center [88, 152] width 37 height 6
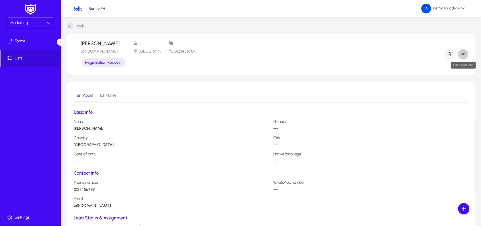
click at [354, 54] on span "button" at bounding box center [463, 54] width 10 height 14
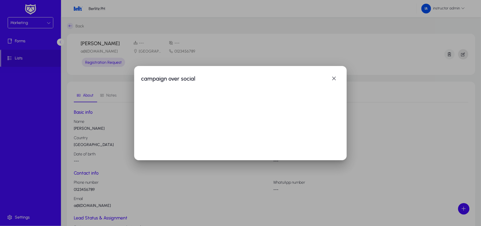
select select "*****"
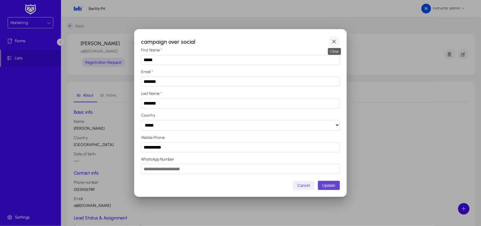
click at [336, 39] on span "button" at bounding box center [334, 41] width 11 height 11
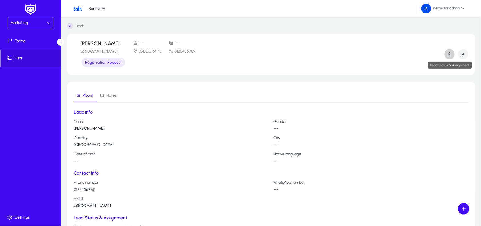
click at [354, 53] on icon "button" at bounding box center [449, 54] width 5 height 5
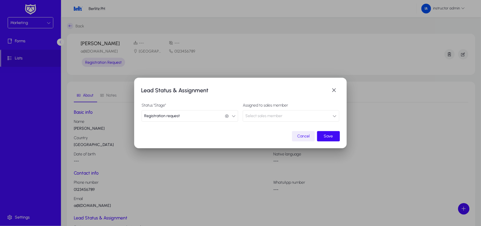
click at [277, 111] on span "Select sales member" at bounding box center [263, 115] width 37 height 11
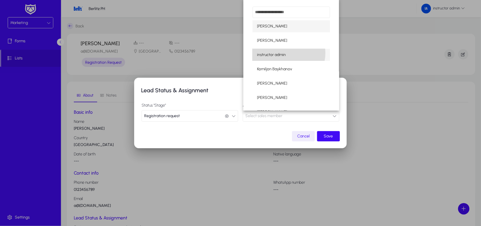
click at [283, 53] on span "instructor admin" at bounding box center [271, 54] width 29 height 7
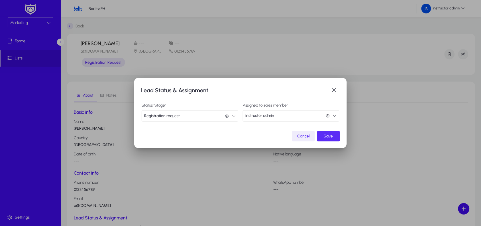
click at [328, 137] on span "Save" at bounding box center [328, 135] width 9 height 5
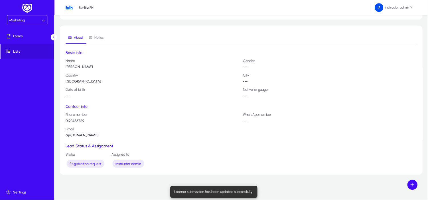
scroll to position [53, 0]
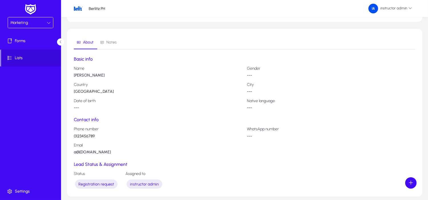
click at [35, 19] on div "Marketing" at bounding box center [28, 22] width 36 height 7
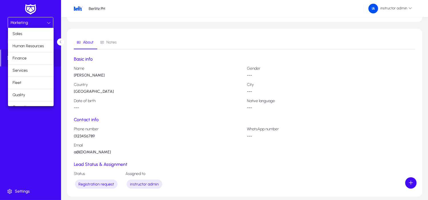
scroll to position [19, 0]
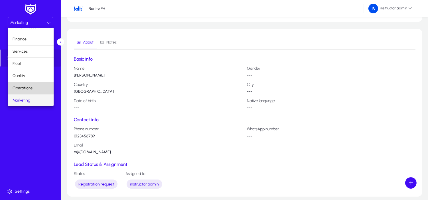
click at [33, 85] on mat-option "Operations" at bounding box center [31, 88] width 46 height 12
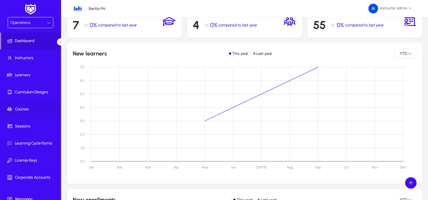
click at [24, 108] on span "Courses" at bounding box center [31, 110] width 61 height 6
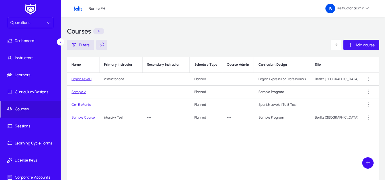
click at [354, 43] on span "Add course" at bounding box center [365, 45] width 19 height 5
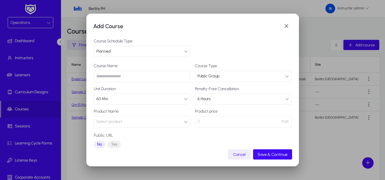
click at [144, 52] on div "Planned" at bounding box center [140, 51] width 88 height 7
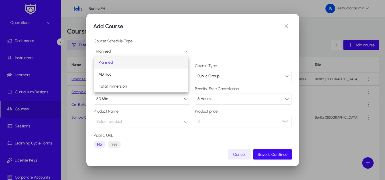
click at [145, 63] on mat-option "Planned" at bounding box center [141, 63] width 95 height 12
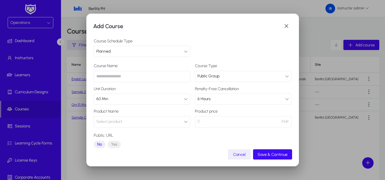
click at [143, 77] on input "text" at bounding box center [142, 76] width 97 height 11
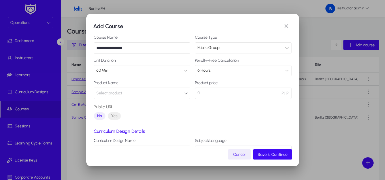
type input "**********"
click at [187, 74] on div "60 Min" at bounding box center [142, 71] width 96 height 11
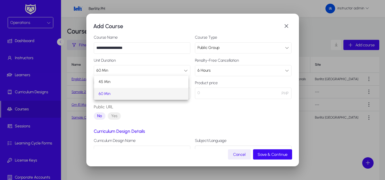
click at [153, 94] on mat-option "60 Min" at bounding box center [141, 94] width 95 height 12
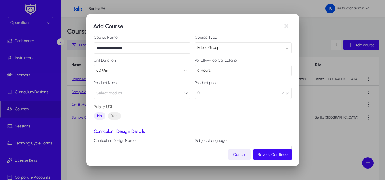
click at [176, 92] on button "Select product" at bounding box center [142, 93] width 97 height 11
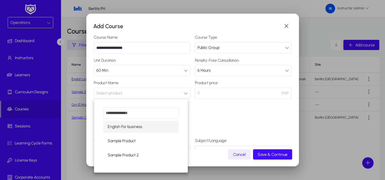
click at [168, 76] on div at bounding box center [192, 90] width 385 height 180
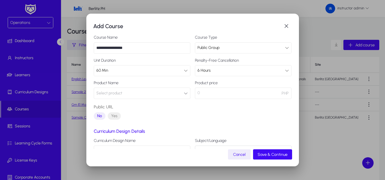
click at [171, 74] on div "60 Min" at bounding box center [140, 70] width 88 height 7
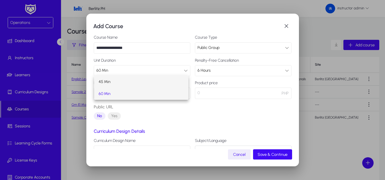
click at [155, 84] on mat-option "45 Min" at bounding box center [141, 82] width 95 height 12
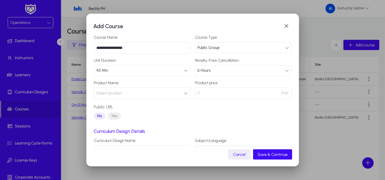
click at [185, 96] on button "Select product" at bounding box center [142, 93] width 97 height 11
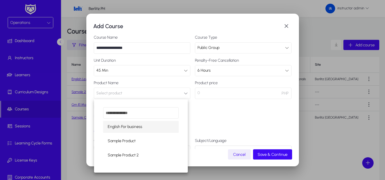
click at [137, 129] on span "English For business" at bounding box center [125, 127] width 35 height 7
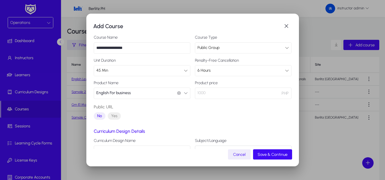
click at [225, 67] on div "6 Hours" at bounding box center [243, 71] width 96 height 11
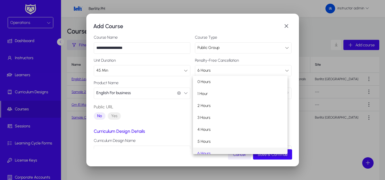
scroll to position [5, 0]
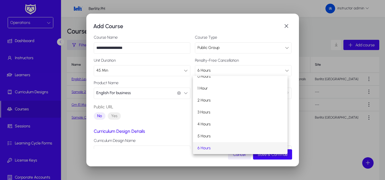
click at [211, 147] on mat-option "6 Hours" at bounding box center [240, 149] width 95 height 12
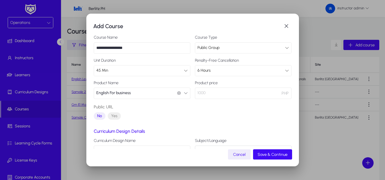
click at [185, 97] on button "English For business English For business" at bounding box center [142, 93] width 97 height 11
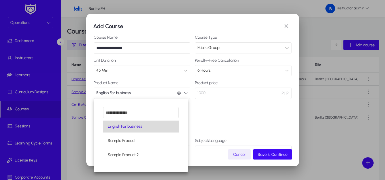
click at [147, 129] on mat-option "English For business" at bounding box center [141, 127] width 76 height 12
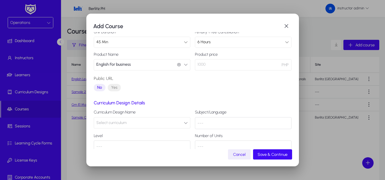
scroll to position [70, 0]
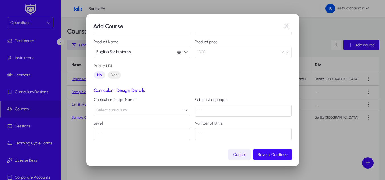
click at [179, 111] on button "Select curriculum" at bounding box center [142, 110] width 97 height 11
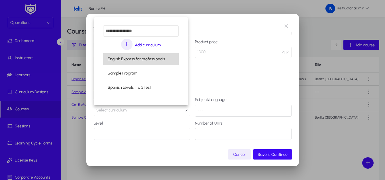
click at [149, 60] on span "English Express for professionals" at bounding box center [136, 59] width 57 height 7
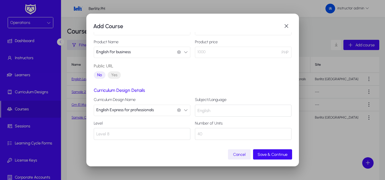
click at [181, 110] on button "English Express for professionals English Express for professionals" at bounding box center [142, 110] width 97 height 11
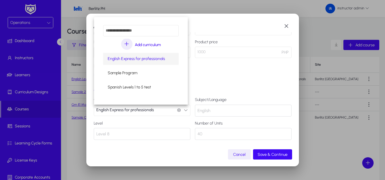
click at [199, 75] on div at bounding box center [192, 90] width 385 height 180
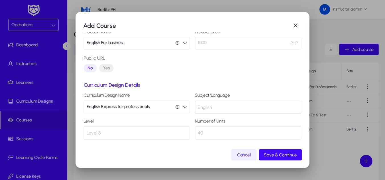
scroll to position [70, 0]
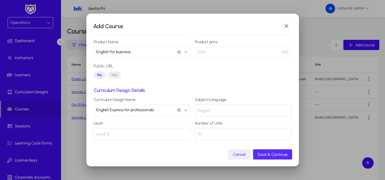
click at [286, 158] on span "submit" at bounding box center [272, 155] width 39 height 14
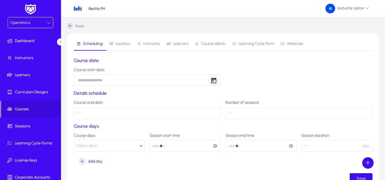
click at [212, 80] on span "Open calendar" at bounding box center [213, 80] width 11 height 11
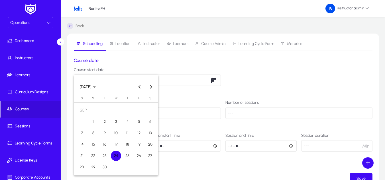
click at [108, 164] on span "30" at bounding box center [105, 168] width 10 height 10
type input "**********"
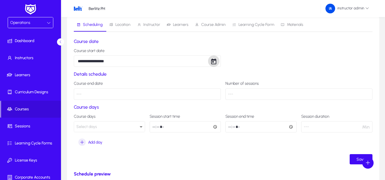
scroll to position [29, 0]
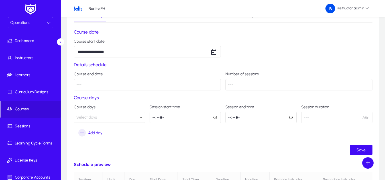
click at [139, 119] on icon at bounding box center [141, 117] width 7 height 7
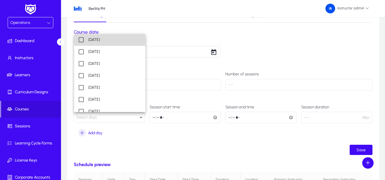
click at [115, 42] on mat-option "[DATE]" at bounding box center [109, 40] width 71 height 12
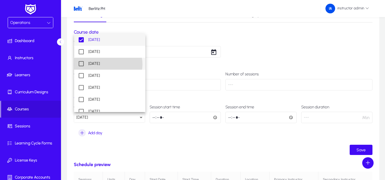
click at [100, 64] on span "[DATE]" at bounding box center [94, 63] width 12 height 7
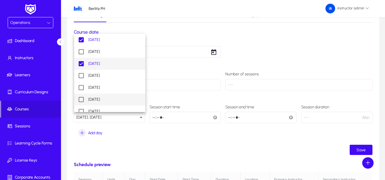
click at [109, 102] on mat-option "[DATE]" at bounding box center [109, 100] width 71 height 12
click at [152, 136] on div at bounding box center [192, 90] width 385 height 180
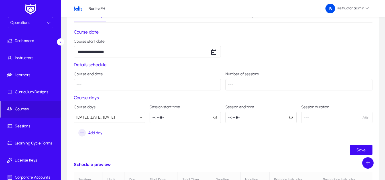
click at [213, 118] on input "time" at bounding box center [185, 117] width 71 height 11
type input "*****"
click at [214, 116] on input "*****" at bounding box center [185, 117] width 71 height 11
click at [216, 126] on section "Course days Course days [DATE], [DATE], [DATE] Session start time ***** Session…" at bounding box center [223, 116] width 299 height 43
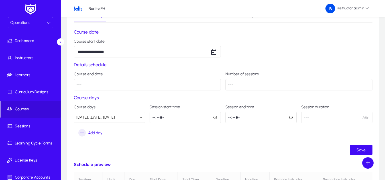
click at [291, 117] on input "time" at bounding box center [261, 117] width 71 height 11
type input "*****"
click at [274, 129] on section "Course days Course days [DATE], [DATE], [DATE] Session start time ***** Session…" at bounding box center [223, 116] width 299 height 43
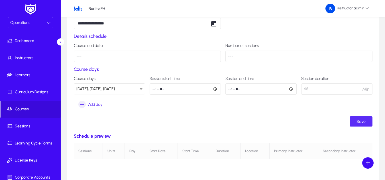
click at [354, 123] on span "submit" at bounding box center [361, 122] width 23 height 14
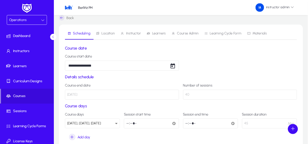
scroll to position [0, 0]
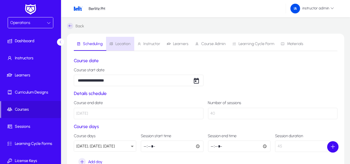
click at [121, 40] on span "Location" at bounding box center [119, 44] width 21 height 14
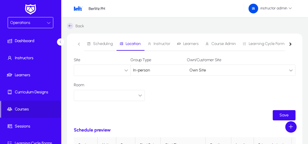
click at [118, 73] on button "button" at bounding box center [102, 70] width 57 height 11
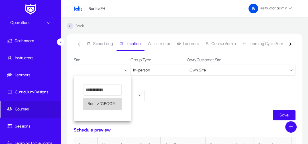
click at [108, 104] on span "Berlitz [GEOGRAPHIC_DATA]" at bounding box center [102, 104] width 29 height 7
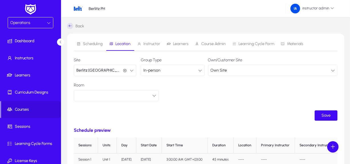
click at [201, 70] on icon at bounding box center [200, 70] width 4 height 4
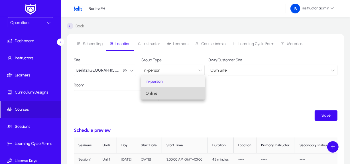
click at [187, 93] on mat-option "Online" at bounding box center [173, 94] width 64 height 12
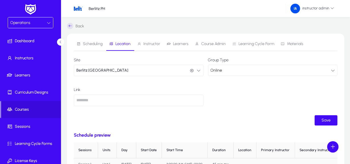
click at [224, 68] on div "Online" at bounding box center [271, 70] width 121 height 7
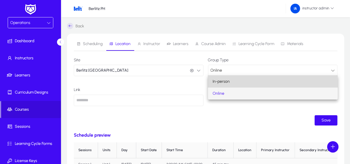
click at [224, 80] on span "In-person" at bounding box center [221, 81] width 17 height 7
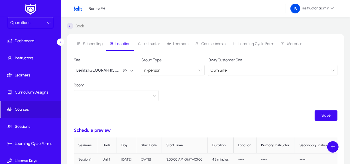
click at [229, 69] on div "Own Site" at bounding box center [271, 70] width 121 height 7
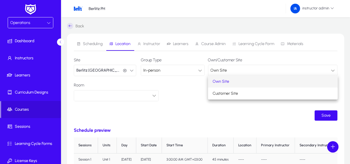
click at [231, 80] on mat-option "Own Site" at bounding box center [273, 82] width 130 height 12
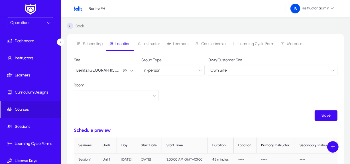
click at [246, 72] on div "Own Site" at bounding box center [271, 70] width 121 height 7
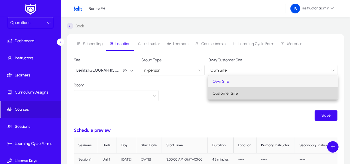
click at [243, 91] on mat-option "Customer Site" at bounding box center [273, 94] width 130 height 12
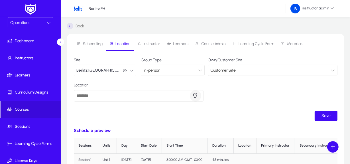
click at [194, 94] on span "button" at bounding box center [195, 95] width 11 height 11
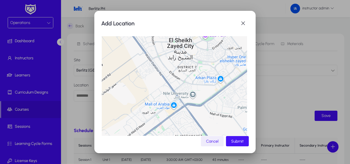
click at [241, 138] on span "button" at bounding box center [237, 141] width 23 height 14
click at [236, 142] on span "Submit" at bounding box center [237, 141] width 13 height 5
click at [191, 45] on div at bounding box center [174, 108] width 145 height 145
click at [242, 140] on span "Submit" at bounding box center [237, 141] width 13 height 5
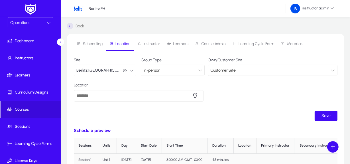
type input "**********"
click at [332, 68] on div at bounding box center [333, 70] width 4 height 7
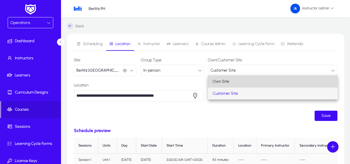
click at [293, 86] on mat-option "Own Site" at bounding box center [273, 82] width 130 height 12
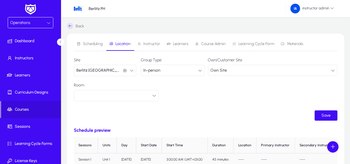
click at [134, 96] on div at bounding box center [114, 95] width 76 height 7
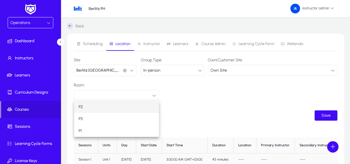
click at [108, 106] on mat-option "P2" at bounding box center [116, 107] width 85 height 12
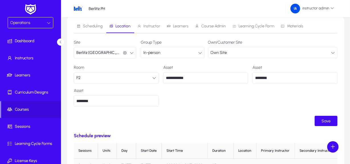
scroll to position [26, 0]
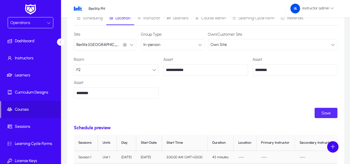
click at [325, 113] on span "Save" at bounding box center [326, 113] width 9 height 5
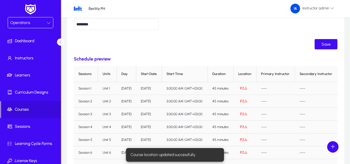
scroll to position [104, 0]
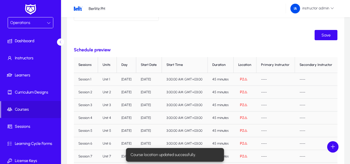
click at [248, 80] on icon "button" at bounding box center [245, 79] width 3 height 3
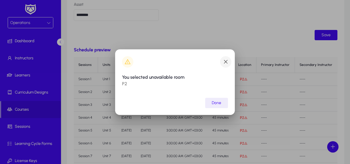
click at [225, 62] on span "button" at bounding box center [225, 61] width 11 height 11
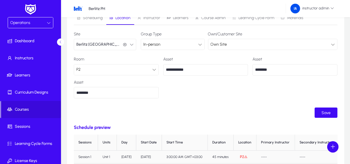
scroll to position [26, 0]
click at [143, 69] on div "P2" at bounding box center [114, 69] width 76 height 7
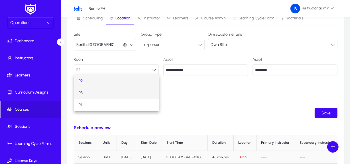
click at [112, 91] on mat-option "P3" at bounding box center [116, 93] width 85 height 12
type input "****"
type input "**********"
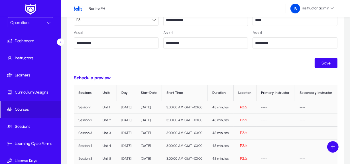
scroll to position [78, 0]
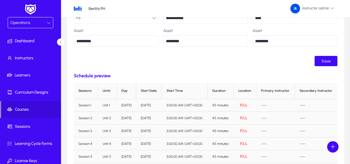
click at [248, 105] on icon "button" at bounding box center [245, 105] width 3 height 3
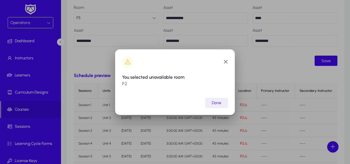
click at [213, 100] on span "button" at bounding box center [216, 103] width 23 height 14
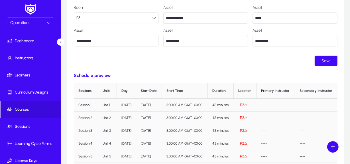
scroll to position [78, 0]
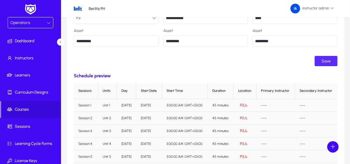
click at [325, 62] on span "Save" at bounding box center [326, 61] width 9 height 5
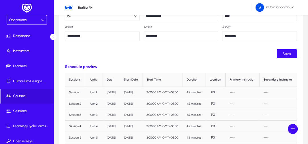
scroll to position [0, 0]
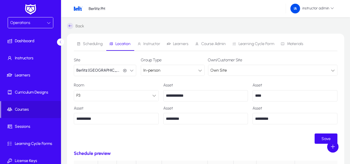
click at [153, 43] on span "Instructor" at bounding box center [151, 44] width 17 height 4
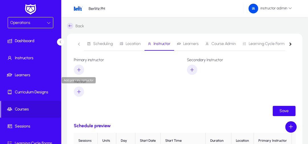
click at [81, 70] on icon "button" at bounding box center [78, 69] width 5 height 5
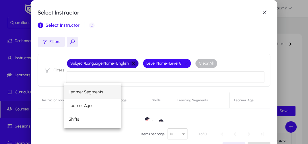
click at [130, 62] on span "button" at bounding box center [133, 63] width 11 height 11
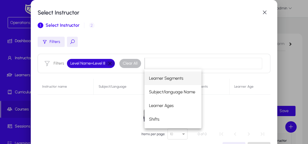
click at [111, 62] on button "button" at bounding box center [110, 63] width 10 height 5
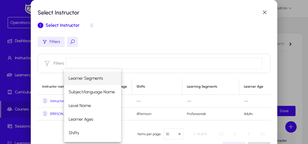
click at [178, 39] on div "Filters" at bounding box center [154, 42] width 233 height 10
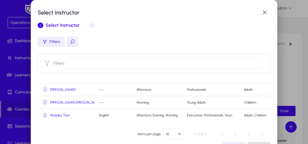
scroll to position [25, 0]
click at [61, 115] on span "Masaky Test" at bounding box center [59, 115] width 19 height 4
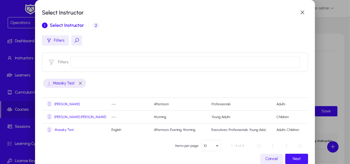
click at [293, 157] on span "Next" at bounding box center [297, 158] width 8 height 5
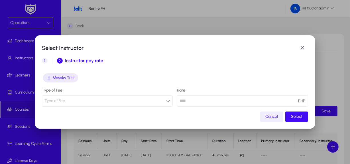
click at [142, 102] on button "Type of Fee" at bounding box center [107, 100] width 131 height 11
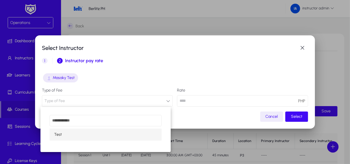
click at [130, 134] on mat-option "Test" at bounding box center [106, 135] width 112 height 12
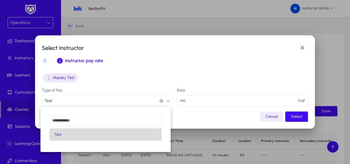
scroll to position [0, 0]
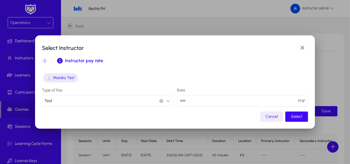
click at [254, 103] on input "***" at bounding box center [242, 100] width 131 height 11
type input "*"
type input "***"
click at [294, 117] on span "Select" at bounding box center [296, 116] width 11 height 5
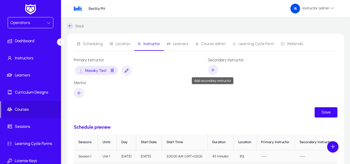
click at [216, 67] on icon "button" at bounding box center [213, 69] width 5 height 5
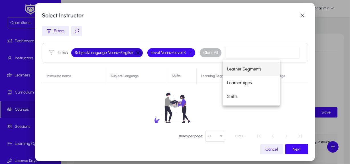
click at [139, 51] on button "button" at bounding box center [138, 52] width 10 height 5
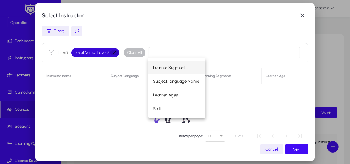
click at [114, 53] on button "button" at bounding box center [114, 52] width 10 height 5
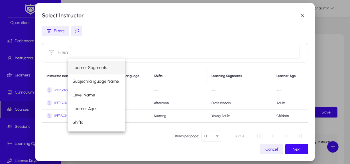
click at [58, 104] on span "[PERSON_NAME]" at bounding box center [66, 103] width 25 height 4
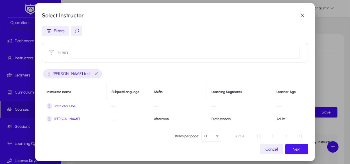
click at [297, 145] on span "button" at bounding box center [296, 149] width 23 height 14
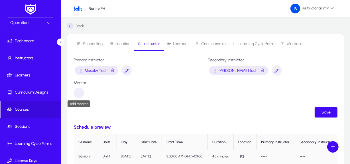
click at [76, 94] on icon "button" at bounding box center [78, 92] width 5 height 5
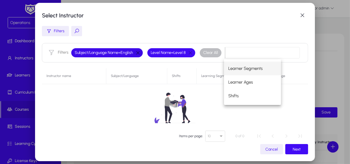
click at [137, 52] on button "button" at bounding box center [138, 52] width 10 height 5
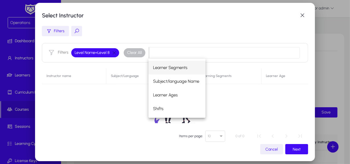
click at [274, 151] on span "Cancel" at bounding box center [271, 149] width 13 height 5
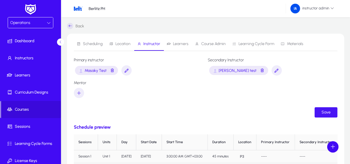
click at [319, 109] on span "submit" at bounding box center [326, 112] width 23 height 14
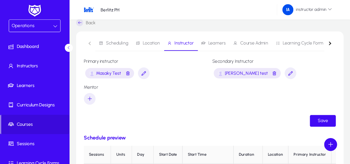
scroll to position [5, 0]
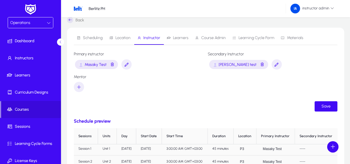
click at [180, 37] on span "Learners" at bounding box center [180, 38] width 15 height 4
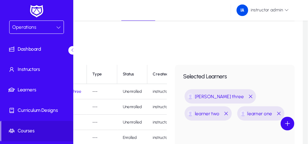
scroll to position [32, 0]
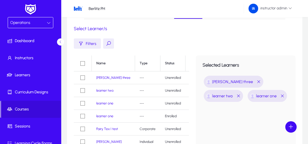
drag, startPoint x: 246, startPoint y: 95, endPoint x: 281, endPoint y: 84, distance: 36.4
click at [266, 90] on div "[PERSON_NAME] three learner two learner one" at bounding box center [246, 89] width 86 height 29
click at [270, 51] on div "Scheduling Location Instructor Learners Course Admin Learning Cycle Form Materi…" at bounding box center [185, 123] width 236 height 243
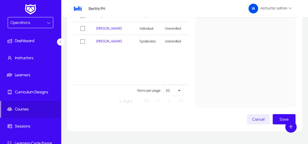
scroll to position [146, 0]
click at [282, 117] on span "Save" at bounding box center [284, 119] width 9 height 5
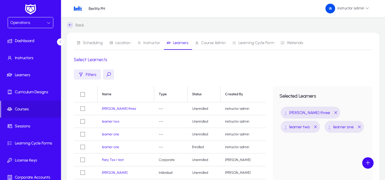
scroll to position [0, 0]
click at [228, 67] on div "Scheduling Location Instructor Learners Course Admin Learning Cycle Form Materi…" at bounding box center [223, 152] width 312 height 237
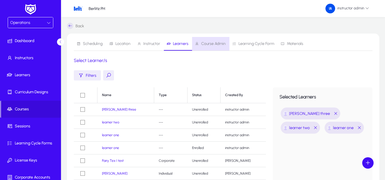
click at [216, 44] on span "Course Admin" at bounding box center [213, 44] width 25 height 4
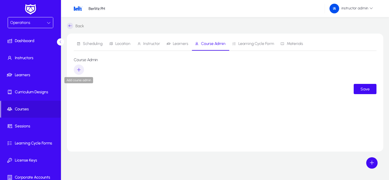
click at [77, 70] on icon "button" at bounding box center [78, 69] width 5 height 5
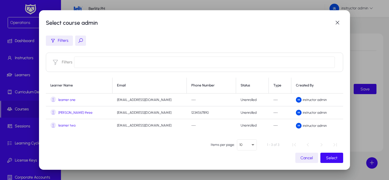
click at [72, 98] on span "learner one" at bounding box center [66, 100] width 17 height 4
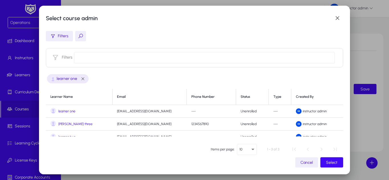
click at [306, 160] on span "button" at bounding box center [307, 163] width 23 height 14
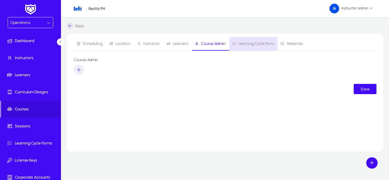
click at [259, 45] on span "Learning Cycle Form" at bounding box center [257, 44] width 36 height 4
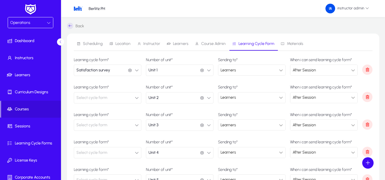
click at [135, 71] on icon "button" at bounding box center [137, 70] width 4 height 4
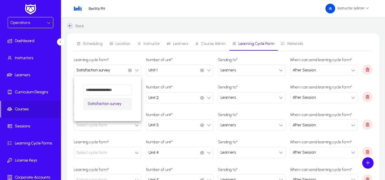
click at [115, 106] on span "Satisfaction survey" at bounding box center [105, 104] width 34 height 7
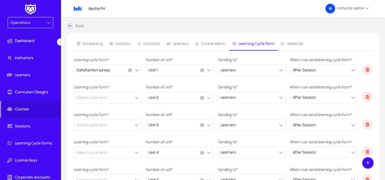
scroll to position [0, 0]
click at [130, 99] on button "Select cycle form" at bounding box center [108, 97] width 68 height 11
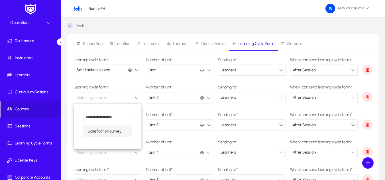
click at [117, 133] on span "Satisfaction survey" at bounding box center [105, 131] width 34 height 7
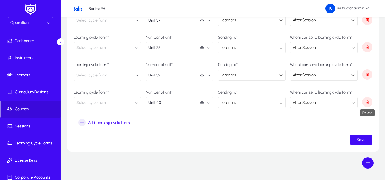
click at [354, 103] on icon "button" at bounding box center [367, 102] width 5 height 5
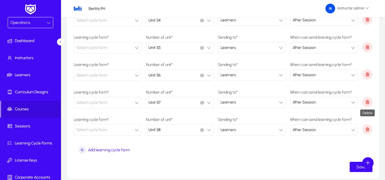
click at [354, 103] on icon "button" at bounding box center [367, 102] width 5 height 5
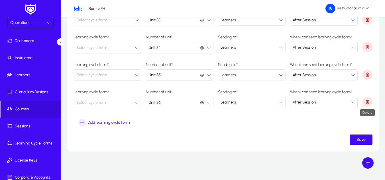
click at [354, 103] on icon "button" at bounding box center [367, 102] width 5 height 5
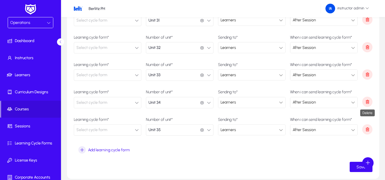
click at [354, 103] on icon "button" at bounding box center [367, 102] width 5 height 5
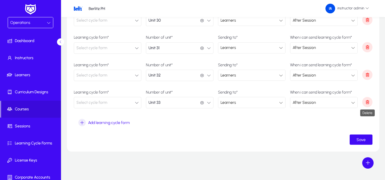
click at [354, 103] on icon "button" at bounding box center [367, 102] width 5 height 5
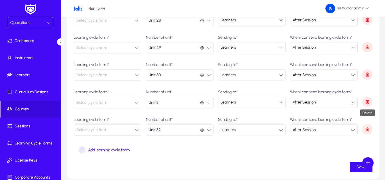
click at [354, 103] on icon "button" at bounding box center [367, 102] width 5 height 5
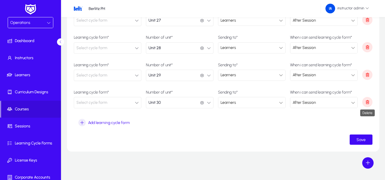
click at [354, 103] on icon "button" at bounding box center [367, 102] width 5 height 5
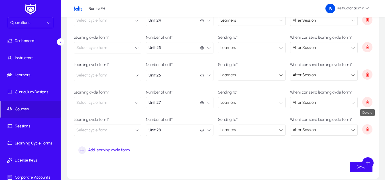
click at [354, 103] on icon "button" at bounding box center [367, 102] width 5 height 5
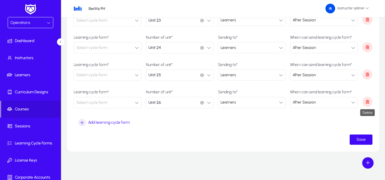
click at [354, 103] on icon "button" at bounding box center [367, 102] width 5 height 5
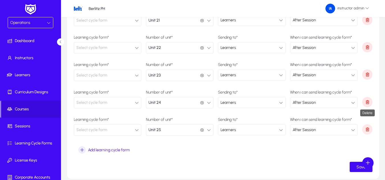
click at [354, 103] on icon "button" at bounding box center [367, 102] width 5 height 5
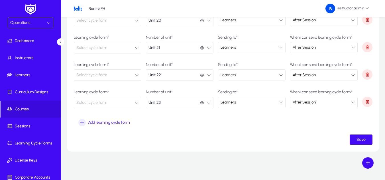
click at [354, 103] on icon "button" at bounding box center [367, 102] width 5 height 5
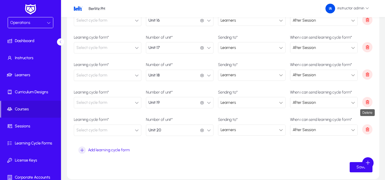
click at [354, 103] on icon "button" at bounding box center [367, 102] width 5 height 5
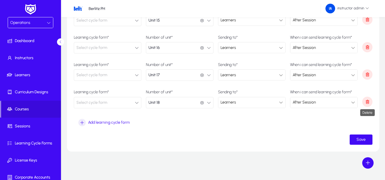
click at [354, 103] on icon "button" at bounding box center [367, 102] width 5 height 5
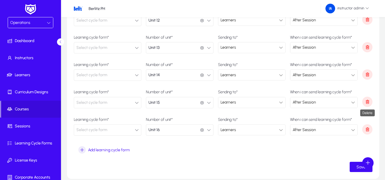
click at [354, 103] on icon "button" at bounding box center [367, 102] width 5 height 5
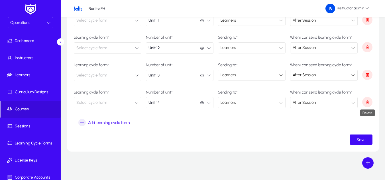
click at [354, 103] on icon "button" at bounding box center [367, 102] width 5 height 5
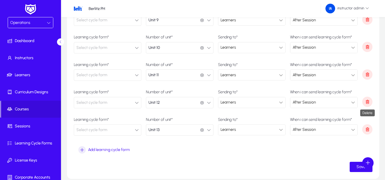
click at [354, 103] on icon "button" at bounding box center [367, 102] width 5 height 5
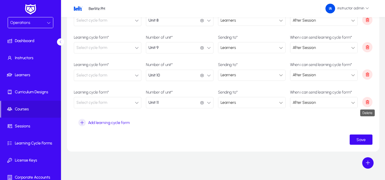
click at [354, 103] on icon "button" at bounding box center [367, 102] width 5 height 5
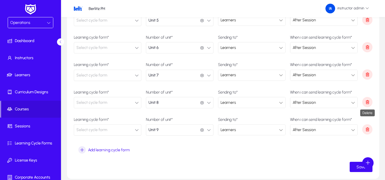
click at [354, 103] on icon "button" at bounding box center [367, 102] width 5 height 5
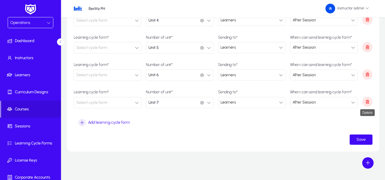
click at [354, 103] on icon "button" at bounding box center [367, 102] width 5 height 5
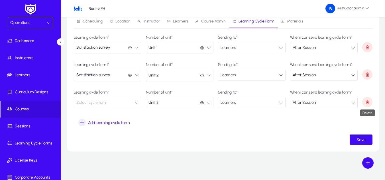
click at [354, 103] on icon "button" at bounding box center [367, 102] width 5 height 5
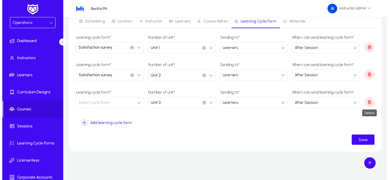
scroll to position [0, 0]
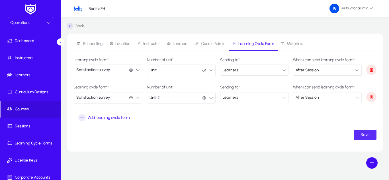
click at [354, 132] on span "submit" at bounding box center [365, 135] width 23 height 14
click at [294, 42] on span "Materials" at bounding box center [295, 44] width 16 height 4
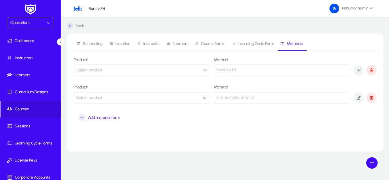
click at [206, 70] on icon "button" at bounding box center [205, 70] width 4 height 4
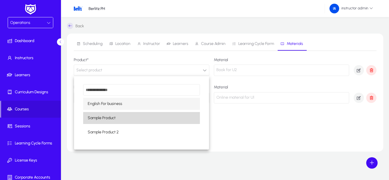
click at [109, 113] on mat-option "Sample Product" at bounding box center [141, 118] width 117 height 12
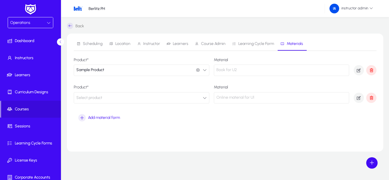
click at [188, 101] on button "Select product" at bounding box center [142, 97] width 136 height 11
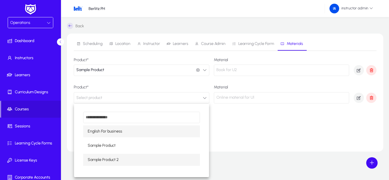
click at [115, 158] on span "Sample Product 2" at bounding box center [103, 160] width 31 height 7
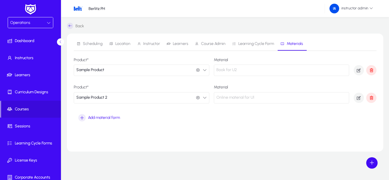
click at [86, 47] on span "Scheduling" at bounding box center [90, 44] width 26 height 14
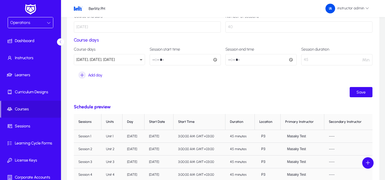
scroll to position [57, 0]
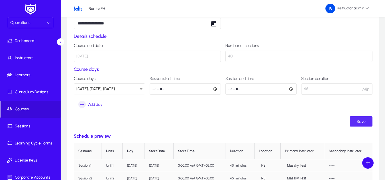
click at [354, 120] on span "Save" at bounding box center [361, 121] width 9 height 5
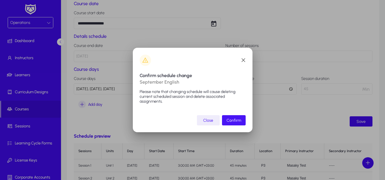
click at [234, 118] on span "submit" at bounding box center [234, 121] width 24 height 14
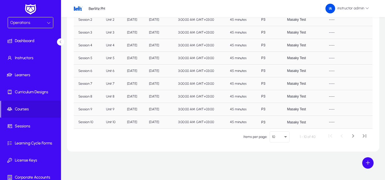
scroll to position [186, 0]
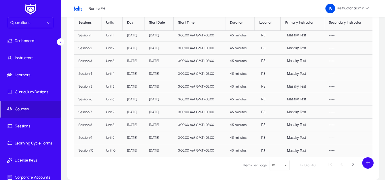
click at [18, 109] on span "Courses" at bounding box center [31, 110] width 60 height 6
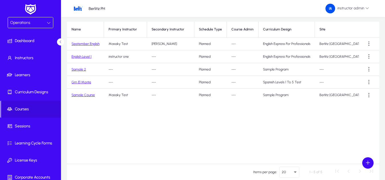
scroll to position [7, 0]
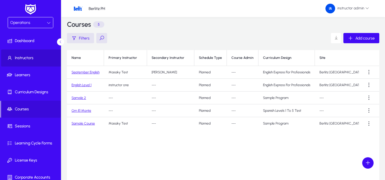
click at [37, 62] on span at bounding box center [31, 58] width 61 height 14
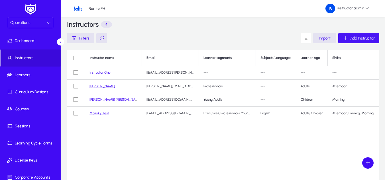
click at [353, 38] on span "Add Instructor" at bounding box center [362, 38] width 25 height 5
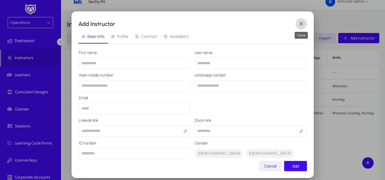
click at [296, 21] on span "button" at bounding box center [301, 23] width 11 height 11
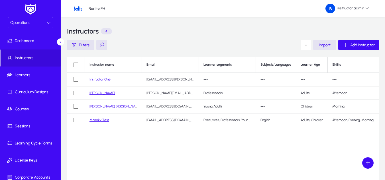
scroll to position [7, 0]
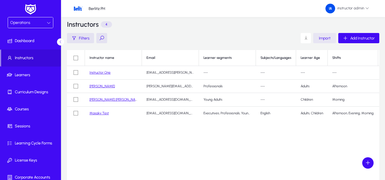
click at [325, 40] on span "Import" at bounding box center [325, 38] width 12 height 5
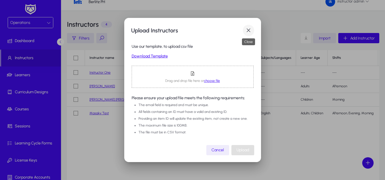
click at [252, 33] on span "button" at bounding box center [248, 30] width 11 height 11
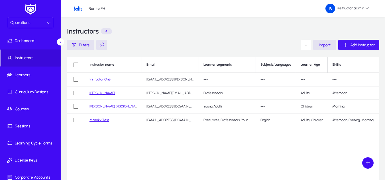
click at [354, 46] on span "Add Instructor" at bounding box center [362, 45] width 25 height 5
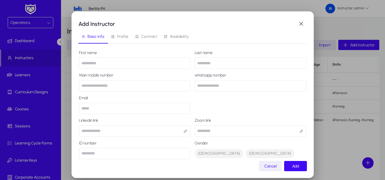
click at [146, 63] on input "text" at bounding box center [135, 63] width 112 height 11
type input "**********"
click at [250, 63] on input "text" at bounding box center [251, 63] width 112 height 11
type input "***"
click at [128, 84] on input "number" at bounding box center [135, 85] width 112 height 11
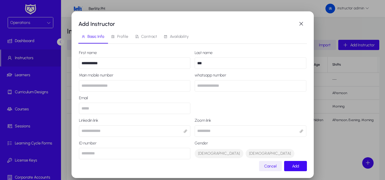
type input "**********"
click at [142, 111] on input "email" at bounding box center [135, 108] width 112 height 11
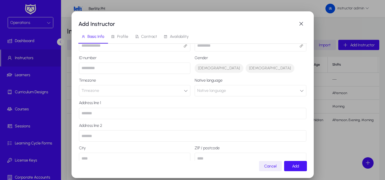
type input "**********"
click at [296, 164] on span "Add" at bounding box center [295, 166] width 7 height 5
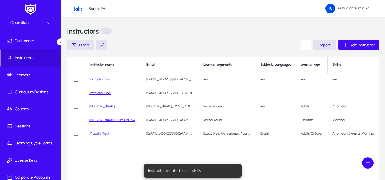
click at [103, 81] on link "Instructor Two" at bounding box center [101, 80] width 22 height 4
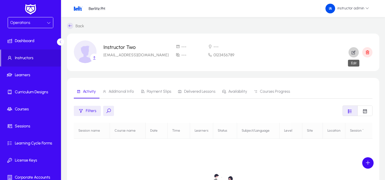
click at [354, 51] on icon "button" at bounding box center [353, 52] width 5 height 5
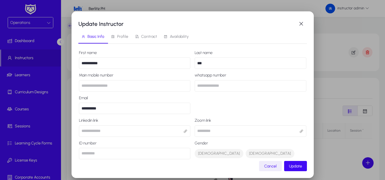
click at [124, 38] on span "Profile" at bounding box center [122, 37] width 11 height 4
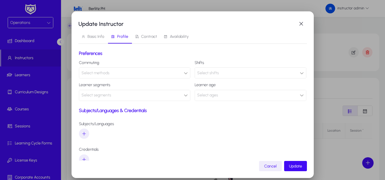
click at [167, 74] on div "Select methods" at bounding box center [133, 73] width 103 height 7
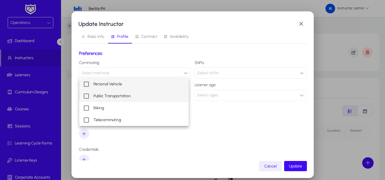
click at [116, 96] on span "Public Transportation" at bounding box center [112, 96] width 37 height 7
click at [109, 87] on span "Personal Vehicle" at bounding box center [108, 84] width 29 height 7
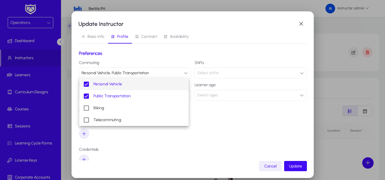
click at [151, 152] on div at bounding box center [192, 90] width 385 height 180
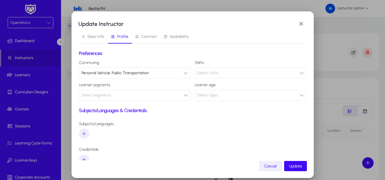
click at [234, 75] on div "Select shifts" at bounding box center [248, 73] width 103 height 7
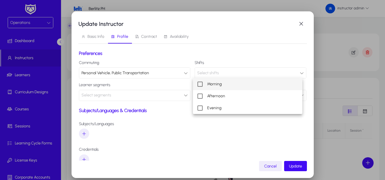
click at [221, 84] on span "Morning" at bounding box center [214, 84] width 15 height 7
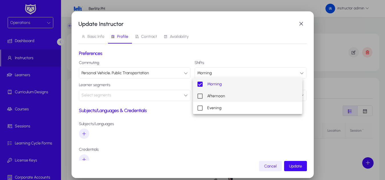
click at [219, 97] on span "Afternoon" at bounding box center [216, 96] width 18 height 7
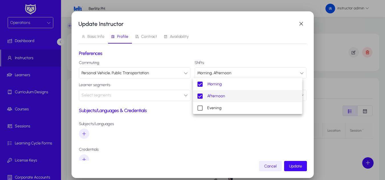
click at [214, 130] on div at bounding box center [192, 90] width 385 height 180
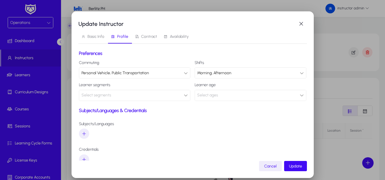
click at [148, 33] on span "Contract" at bounding box center [146, 37] width 22 height 14
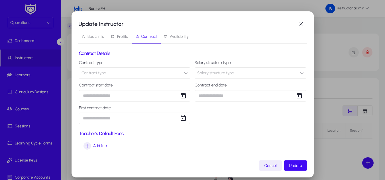
click at [186, 71] on button "Contract type" at bounding box center [135, 73] width 112 height 11
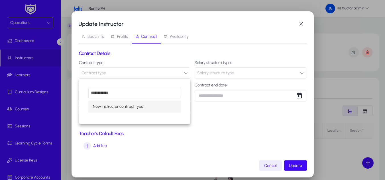
click at [154, 107] on mat-option "New instructor contract type1" at bounding box center [134, 107] width 93 height 12
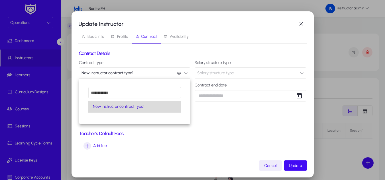
scroll to position [0, 0]
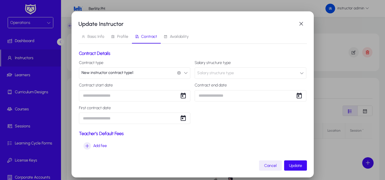
click at [245, 73] on button "Salary structure type" at bounding box center [251, 73] width 112 height 11
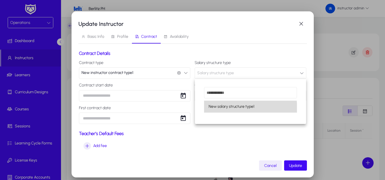
click at [237, 109] on span "New salary structure type1" at bounding box center [232, 107] width 46 height 7
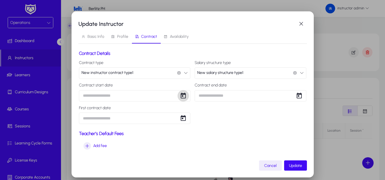
click at [184, 98] on span "Open calendar" at bounding box center [183, 95] width 11 height 11
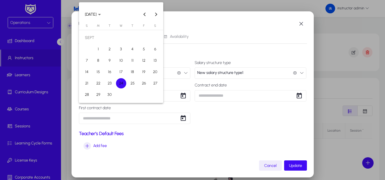
click at [108, 96] on span "30" at bounding box center [110, 95] width 10 height 10
type input "**********"
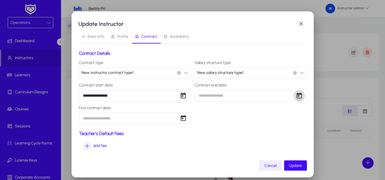
click at [301, 94] on span "Open calendar" at bounding box center [299, 95] width 11 height 11
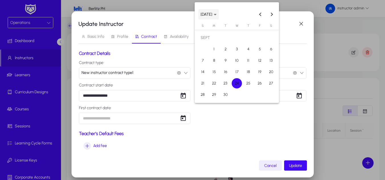
click at [212, 15] on span "[DATE]" at bounding box center [207, 14] width 12 height 5
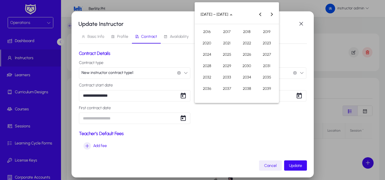
click at [248, 54] on span "2026" at bounding box center [247, 55] width 18 height 10
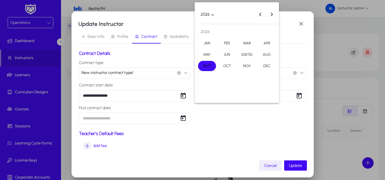
click at [208, 68] on span "SEPT" at bounding box center [207, 66] width 18 height 10
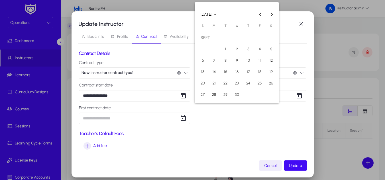
click at [238, 97] on span "30" at bounding box center [237, 95] width 10 height 10
type input "**********"
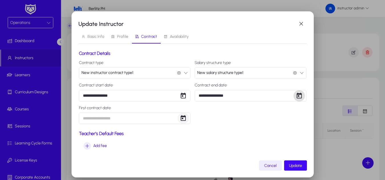
click at [185, 120] on span "Open calendar" at bounding box center [183, 118] width 11 height 11
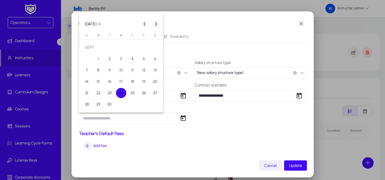
click at [114, 93] on span "23" at bounding box center [110, 93] width 10 height 10
type input "**********"
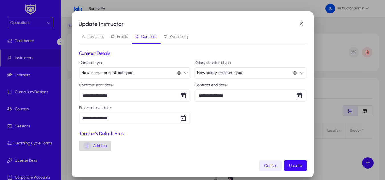
click at [104, 147] on span "Add fee" at bounding box center [100, 146] width 14 height 7
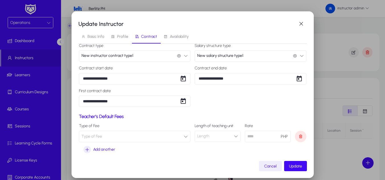
scroll to position [20, 0]
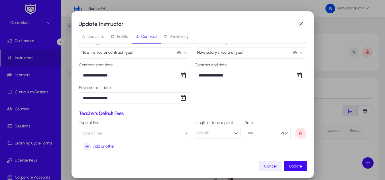
click at [176, 135] on button "Type of Fee" at bounding box center [135, 133] width 112 height 11
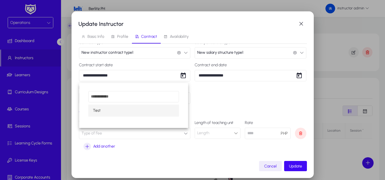
click at [135, 114] on mat-option "Test" at bounding box center [133, 111] width 91 height 12
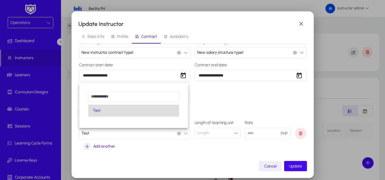
scroll to position [0, 0]
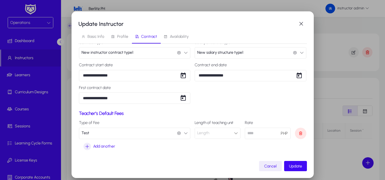
click at [227, 131] on div "Length" at bounding box center [215, 133] width 37 height 7
click at [213, 145] on mat-option "45 Min" at bounding box center [215, 145] width 45 height 12
click at [251, 134] on input "number" at bounding box center [268, 133] width 46 height 11
type input "***"
click at [108, 150] on div "Add another" at bounding box center [100, 146] width 32 height 7
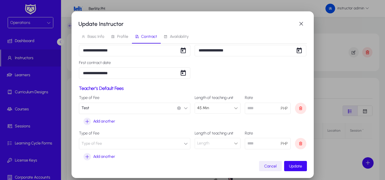
scroll to position [49, 0]
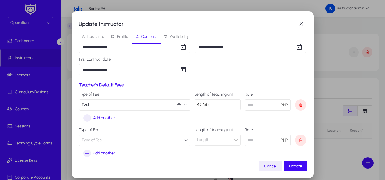
click at [127, 141] on button "Type of Fee" at bounding box center [135, 140] width 112 height 11
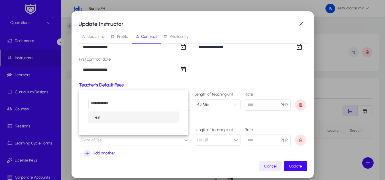
click at [118, 118] on mat-option "Test" at bounding box center [133, 118] width 91 height 12
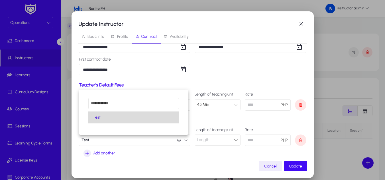
scroll to position [0, 0]
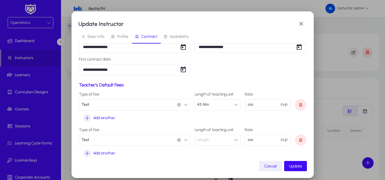
click at [217, 143] on div "Length" at bounding box center [215, 140] width 37 height 7
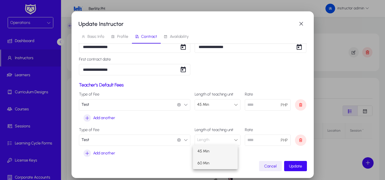
click at [212, 164] on mat-option "60 Min" at bounding box center [215, 164] width 45 height 12
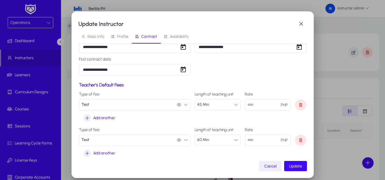
click at [246, 139] on input "number" at bounding box center [268, 140] width 46 height 11
type input "***"
click at [291, 164] on span "Update" at bounding box center [295, 166] width 13 height 5
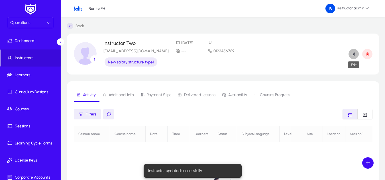
click at [350, 52] on span "button" at bounding box center [354, 54] width 10 height 14
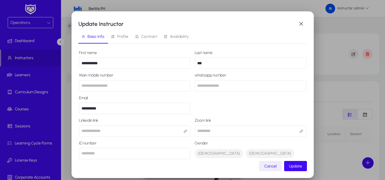
click at [172, 37] on span "Availability" at bounding box center [179, 37] width 19 height 4
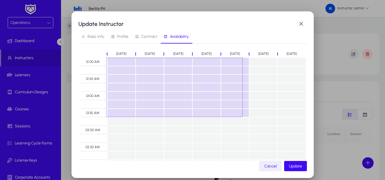
drag, startPoint x: 115, startPoint y: 60, endPoint x: 239, endPoint y: 114, distance: 135.1
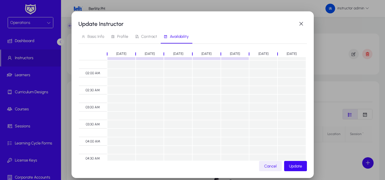
scroll to position [29, 0]
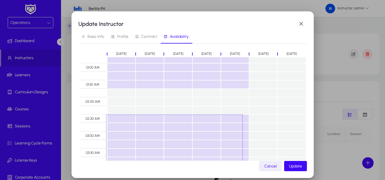
drag, startPoint x: 113, startPoint y: 117, endPoint x: 227, endPoint y: 159, distance: 121.6
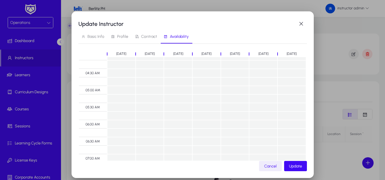
scroll to position [0, 0]
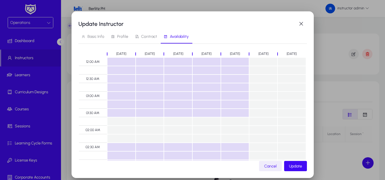
click at [257, 63] on td at bounding box center [263, 62] width 29 height 9
click at [253, 90] on td at bounding box center [263, 87] width 29 height 9
click at [257, 105] on td at bounding box center [263, 104] width 29 height 9
click at [252, 114] on td at bounding box center [263, 113] width 29 height 9
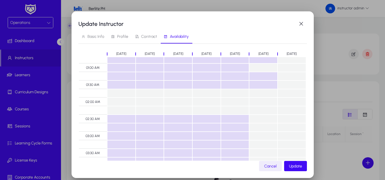
scroll to position [29, 0]
click at [291, 164] on span "Update" at bounding box center [295, 166] width 13 height 5
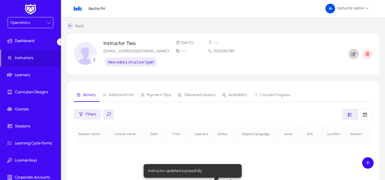
click at [74, 28] on link "Back" at bounding box center [75, 26] width 17 height 6
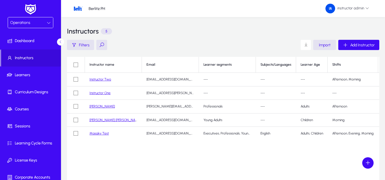
click at [106, 80] on link "Instructor Two" at bounding box center [101, 80] width 22 height 4
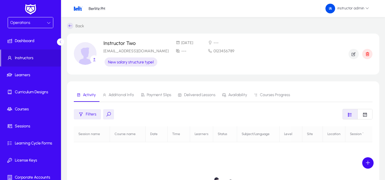
click at [74, 28] on link "Back" at bounding box center [75, 26] width 17 height 6
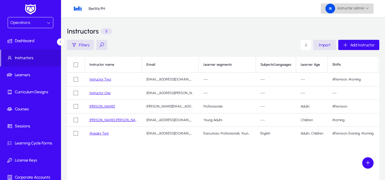
click at [347, 10] on span "instructor admin" at bounding box center [348, 9] width 44 height 10
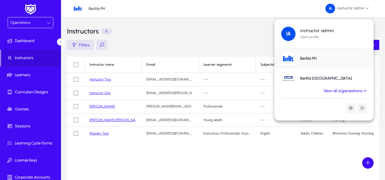
click at [349, 91] on link "View all organizations" at bounding box center [345, 91] width 57 height 5
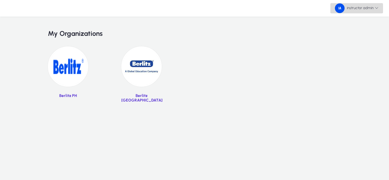
click at [354, 9] on span "instructor admin" at bounding box center [357, 8] width 44 height 10
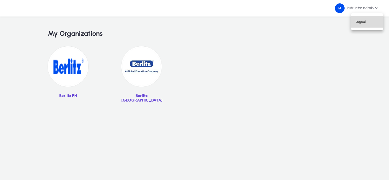
click at [354, 21] on span "Logout" at bounding box center [367, 21] width 23 height 5
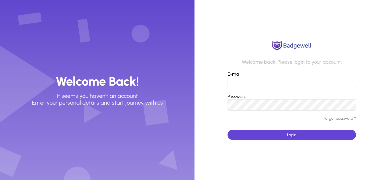
click at [265, 81] on input "E-mail" at bounding box center [292, 82] width 129 height 11
